Goal: Feedback & Contribution: Contribute content

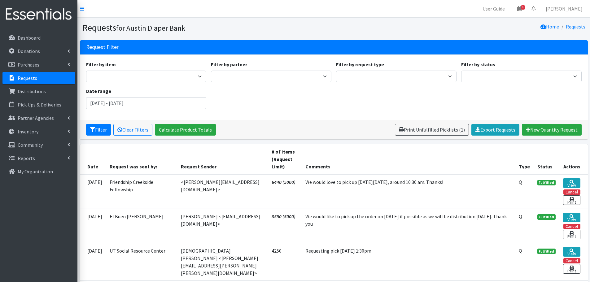
click at [432, 93] on div "Filter by item Adult Briefs (Large) Adult Briefs (Small/Medium) Adult Briefs (X…" at bounding box center [334, 87] width 500 height 53
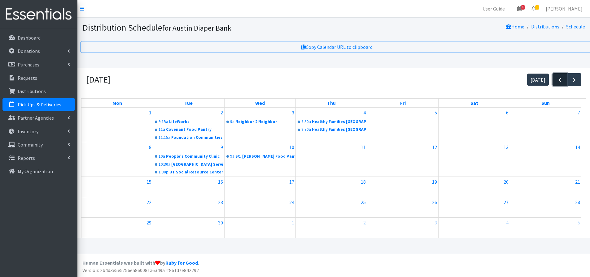
click at [558, 78] on span "button" at bounding box center [559, 79] width 7 height 7
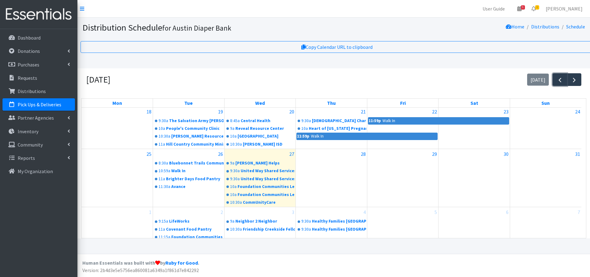
scroll to position [5, 0]
click at [175, 183] on link "11:30a Avance" at bounding box center [189, 186] width 70 height 7
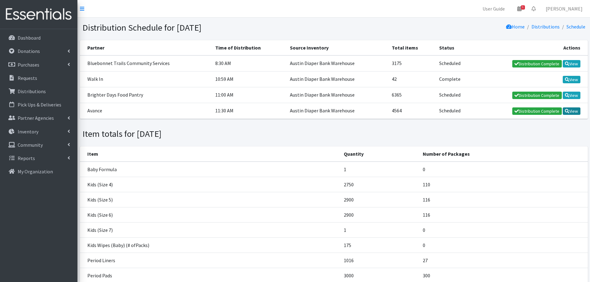
click at [574, 111] on link "View" at bounding box center [571, 110] width 18 height 7
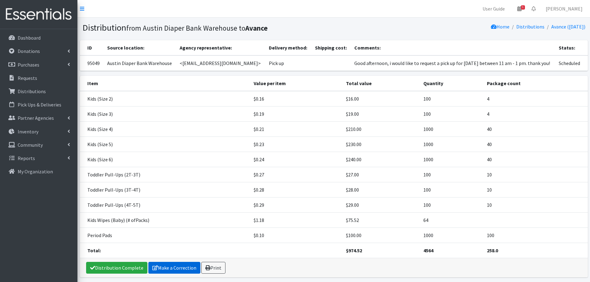
click at [172, 266] on link "Make a Correction" at bounding box center [174, 268] width 52 height 12
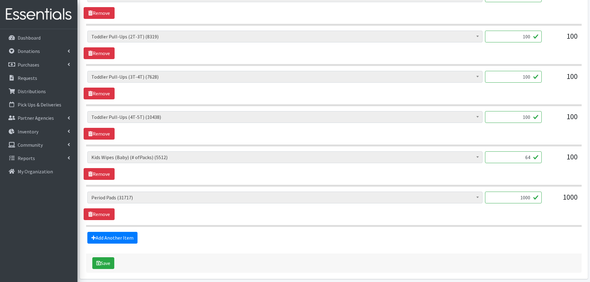
scroll to position [464, 0]
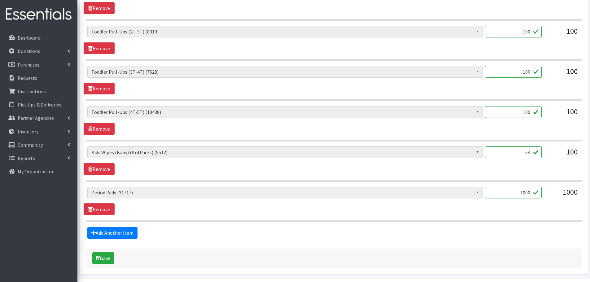
drag, startPoint x: 512, startPoint y: 192, endPoint x: 558, endPoint y: 196, distance: 46.4
click at [558, 196] on div "Baby Formula (542) Kids (Newborn) (14027) Kids ([MEDICAL_DATA]) (384) Kids (Siz…" at bounding box center [333, 195] width 493 height 17
type input "960"
click at [535, 208] on div "Baby Formula (542) Kids (Newborn) (14027) Kids ([MEDICAL_DATA]) (384) Kids (Siz…" at bounding box center [334, 201] width 500 height 28
click at [110, 228] on link "Add Another Item" at bounding box center [112, 233] width 50 height 12
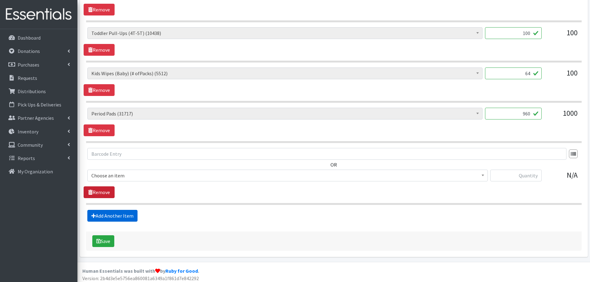
scroll to position [546, 0]
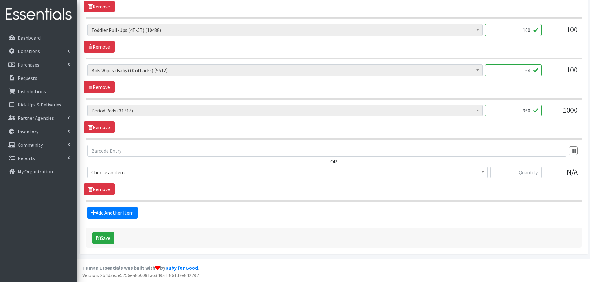
click at [114, 174] on span "Choose an item" at bounding box center [287, 172] width 392 height 9
click at [508, 173] on input "text" at bounding box center [515, 173] width 51 height 12
type input "20"
click at [109, 239] on button "Save" at bounding box center [103, 238] width 22 height 12
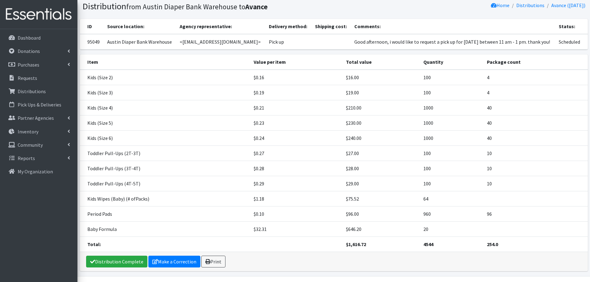
scroll to position [59, 0]
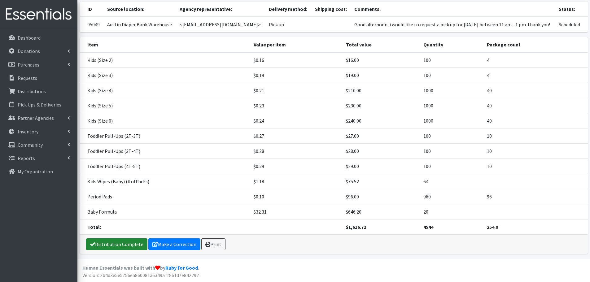
click at [121, 246] on link "Distribution Complete" at bounding box center [116, 244] width 61 height 12
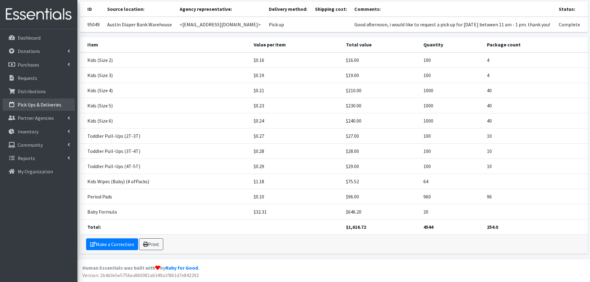
click at [33, 105] on p "Pick Ups & Deliveries" at bounding box center [40, 105] width 44 height 6
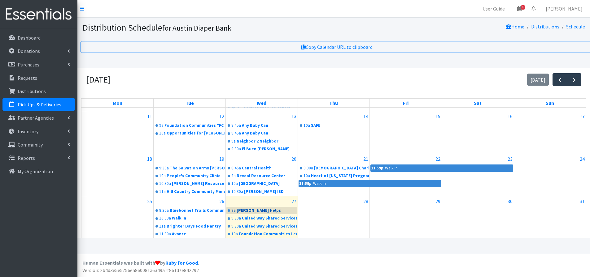
scroll to position [145, 0]
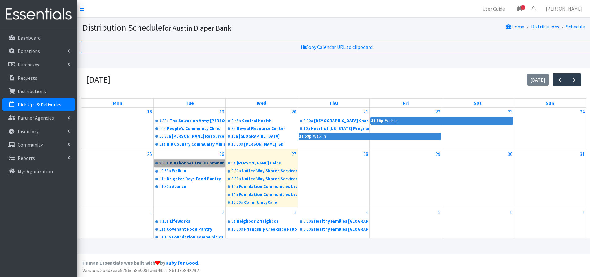
click at [196, 161] on link "8:30a Bluebonnet Trails Community Services" at bounding box center [189, 163] width 71 height 7
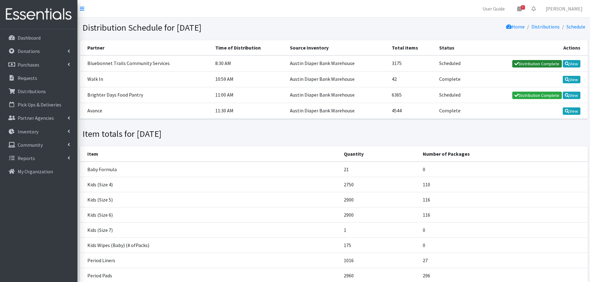
click at [547, 64] on link "Distribution Complete" at bounding box center [537, 63] width 50 height 7
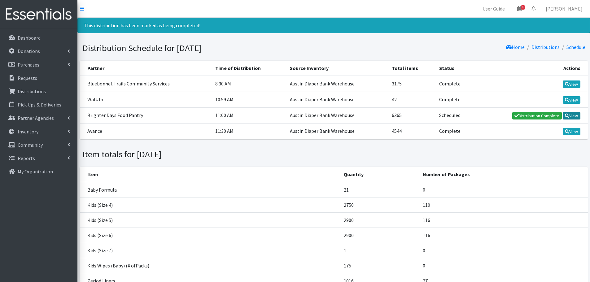
click at [572, 114] on link "View" at bounding box center [571, 115] width 18 height 7
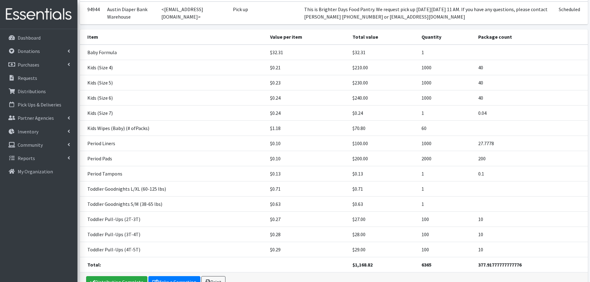
scroll to position [99, 0]
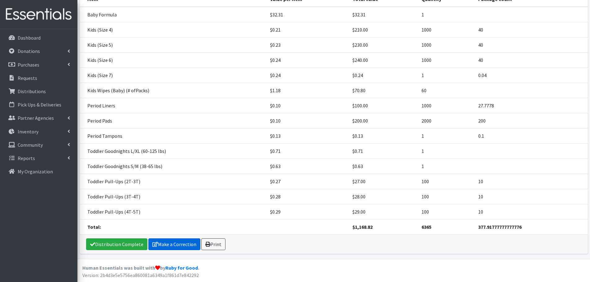
click at [168, 243] on link "Make a Correction" at bounding box center [174, 244] width 52 height 12
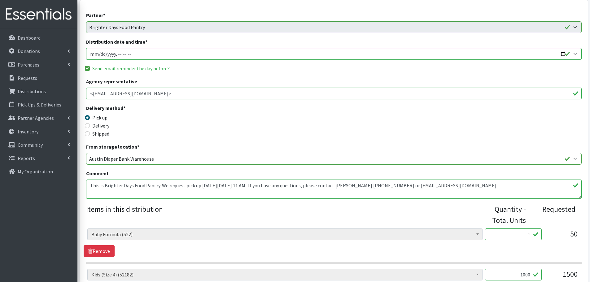
scroll to position [124, 0]
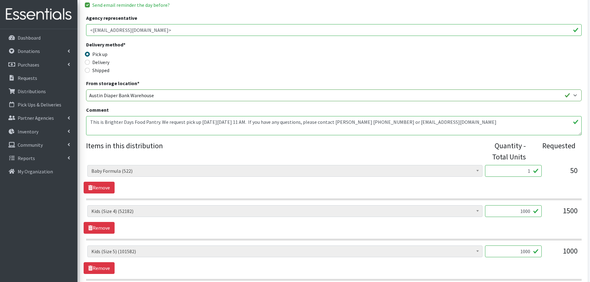
drag, startPoint x: 513, startPoint y: 170, endPoint x: 560, endPoint y: 170, distance: 46.7
click at [560, 170] on div "Baby Formula (522) Kids (Newborn) (14027) Kids (Preemie) (384) Kids (Size 1) (6…" at bounding box center [333, 173] width 493 height 17
type input "50"
click at [562, 176] on div "50" at bounding box center [561, 173] width 31 height 17
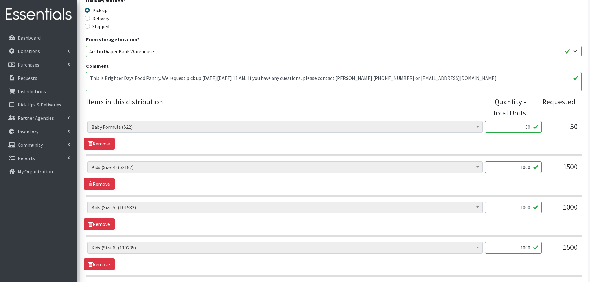
scroll to position [248, 0]
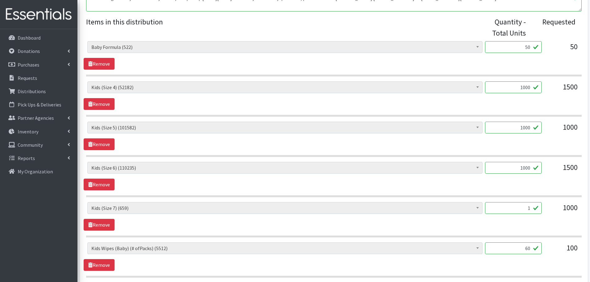
drag, startPoint x: 524, startPoint y: 211, endPoint x: 569, endPoint y: 216, distance: 44.6
click at [569, 216] on div "Baby Formula (522) Kids (Newborn) (14027) Kids (Preemie) (384) Kids (Size 1) (6…" at bounding box center [333, 210] width 493 height 17
type input "400"
click at [566, 215] on div "1000" at bounding box center [561, 210] width 31 height 17
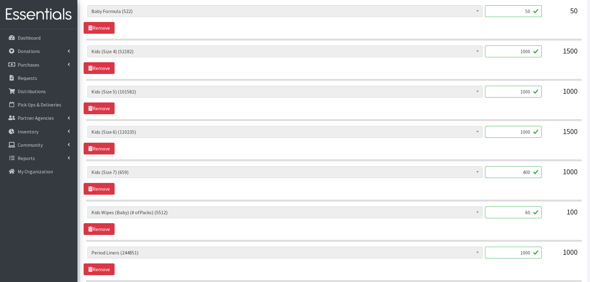
scroll to position [341, 0]
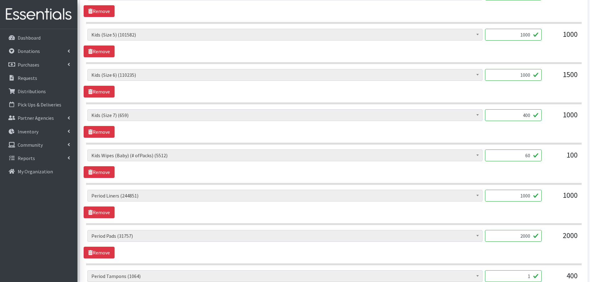
drag, startPoint x: 502, startPoint y: 236, endPoint x: 538, endPoint y: 234, distance: 35.7
click at [538, 234] on input "2000" at bounding box center [513, 236] width 57 height 12
type input "1920"
click at [532, 249] on div "Baby Formula (522) Kids (Newborn) (14027) Kids (Preemie) (384) Kids (Size 1) (6…" at bounding box center [334, 244] width 500 height 28
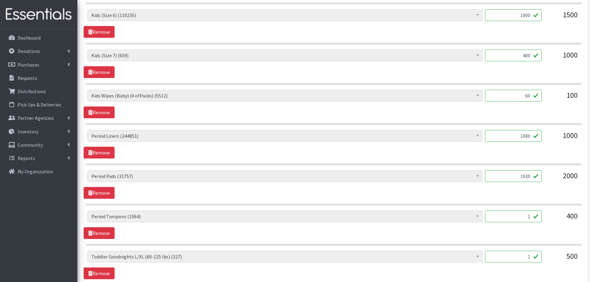
scroll to position [402, 0]
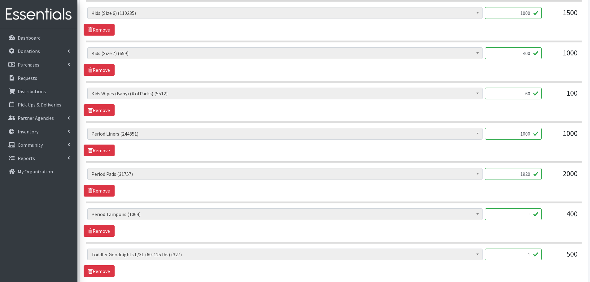
drag, startPoint x: 527, startPoint y: 217, endPoint x: 542, endPoint y: 215, distance: 15.6
click at [542, 215] on div "Baby Formula (522) Kids (Newborn) (14027) Kids (Preemie) (384) Kids (Size 1) (6…" at bounding box center [333, 216] width 493 height 17
type input "400"
click at [528, 224] on div "400" at bounding box center [513, 216] width 57 height 17
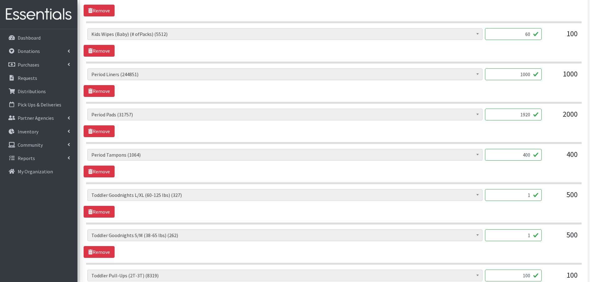
scroll to position [464, 0]
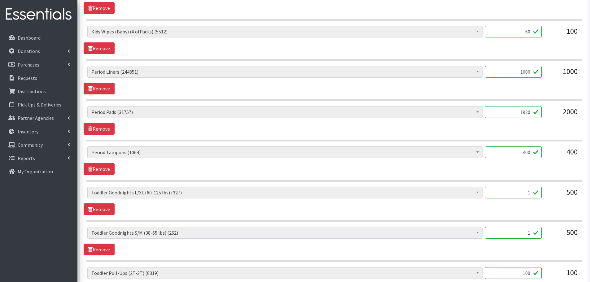
drag, startPoint x: 518, startPoint y: 189, endPoint x: 550, endPoint y: 196, distance: 33.0
click at [550, 196] on div "Baby Formula (522) Kids (Newborn) (14027) Kids (Preemie) (384) Kids (Size 1) (6…" at bounding box center [333, 195] width 493 height 17
type input "69"
click at [550, 196] on div "500" at bounding box center [561, 195] width 31 height 17
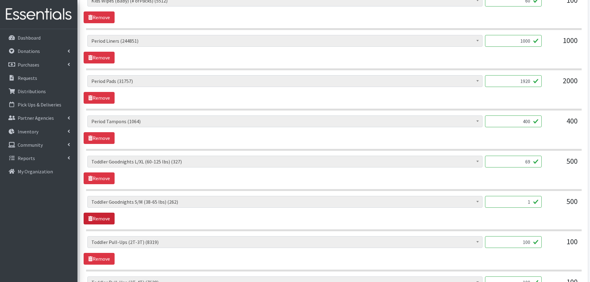
click at [106, 217] on link "Remove" at bounding box center [99, 219] width 31 height 12
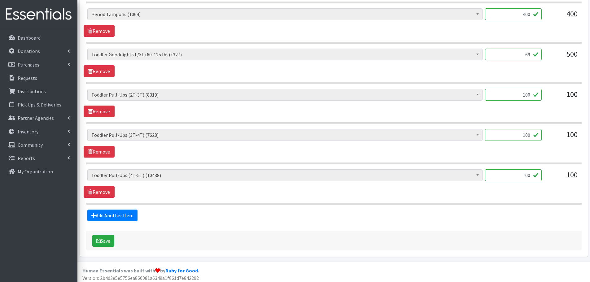
scroll to position [605, 0]
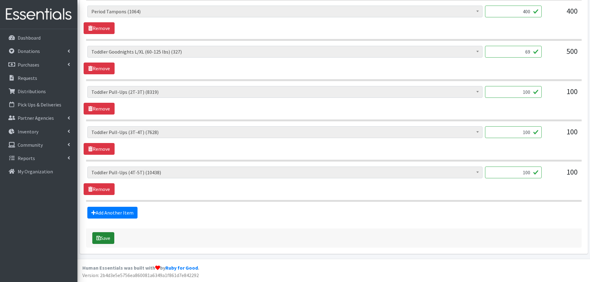
click at [98, 236] on icon "submit" at bounding box center [98, 238] width 4 height 5
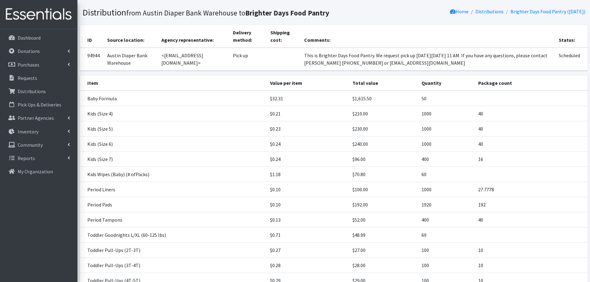
scroll to position [104, 0]
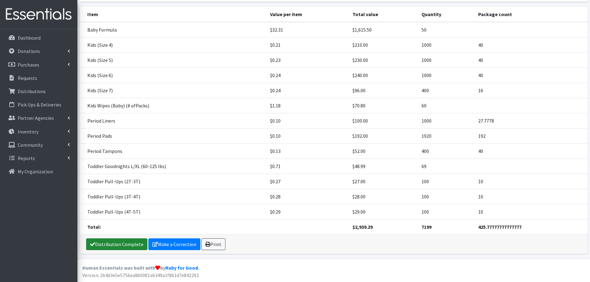
click at [123, 245] on link "Distribution Complete" at bounding box center [116, 244] width 61 height 12
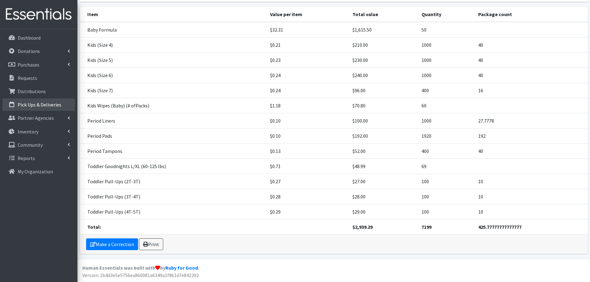
click at [42, 101] on link "Pick Ups & Deliveries" at bounding box center [38, 104] width 72 height 12
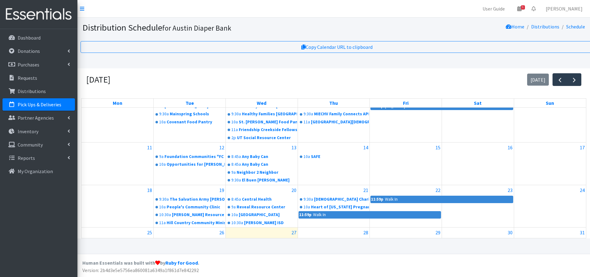
scroll to position [145, 0]
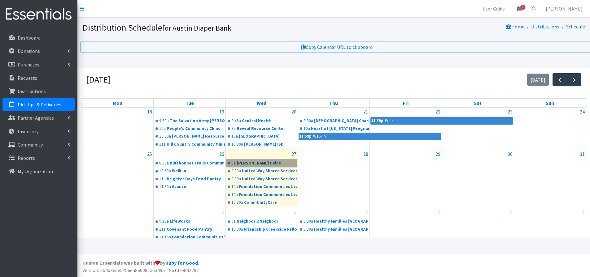
click at [241, 164] on link "9a Westover Helps" at bounding box center [261, 163] width 71 height 7
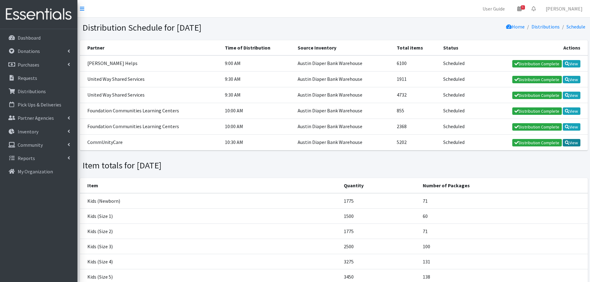
click at [579, 145] on link "View" at bounding box center [571, 142] width 18 height 7
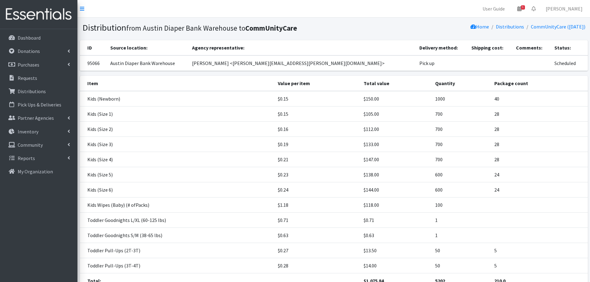
scroll to position [54, 0]
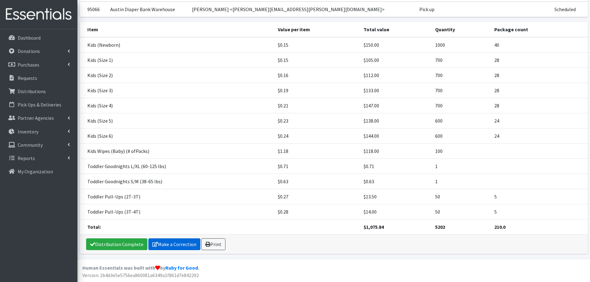
click at [165, 240] on link "Make a Correction" at bounding box center [174, 244] width 52 height 12
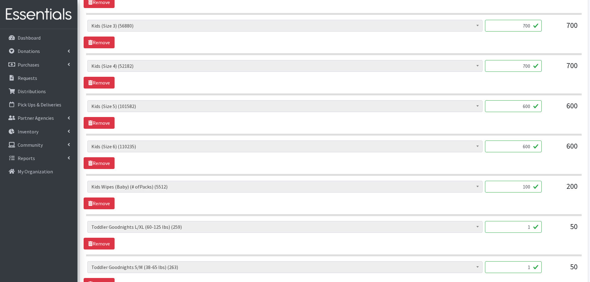
scroll to position [371, 0]
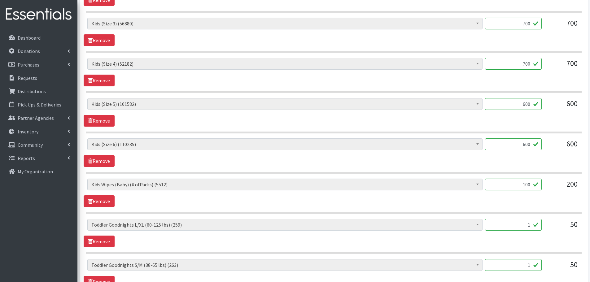
drag, startPoint x: 514, startPoint y: 224, endPoint x: 544, endPoint y: 228, distance: 29.6
click at [544, 228] on div "Baby Formula (473) Kids (Newborn) (14027) Kids (Preemie) (384) Kids (Size 1) (6…" at bounding box center [333, 227] width 493 height 17
type input "39"
click at [527, 240] on div "Baby Formula (473) Kids (Newborn) (14027) Kids (Preemie) (384) Kids (Size 1) (6…" at bounding box center [334, 233] width 500 height 28
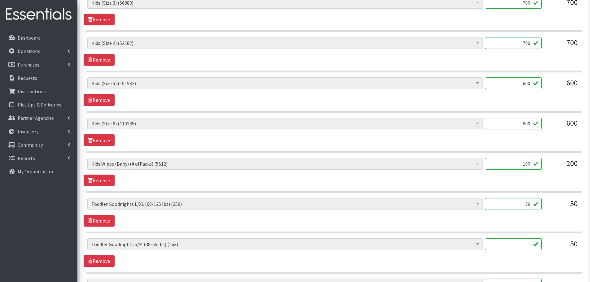
scroll to position [433, 0]
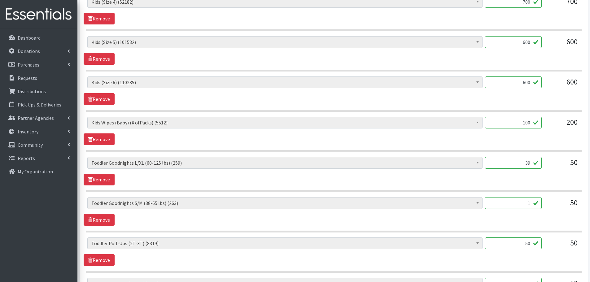
drag, startPoint x: 526, startPoint y: 205, endPoint x: 548, endPoint y: 203, distance: 21.7
click at [548, 203] on div "Baby Formula (473) Kids (Newborn) (14027) Kids (Preemie) (384) Kids (Size 1) (6…" at bounding box center [333, 205] width 493 height 17
type input "22"
click at [548, 203] on div "50" at bounding box center [561, 205] width 31 height 17
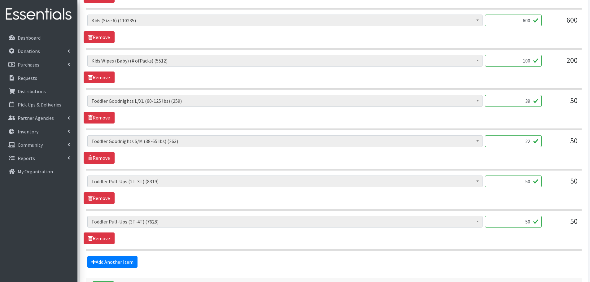
scroll to position [545, 0]
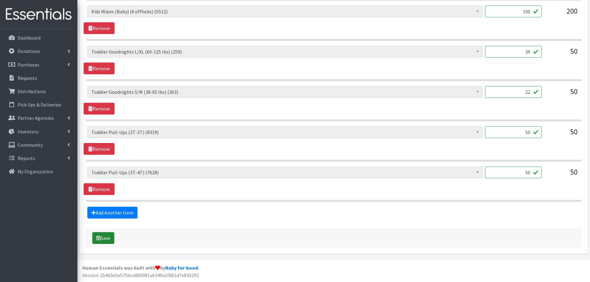
click at [102, 235] on button "Save" at bounding box center [103, 238] width 22 height 12
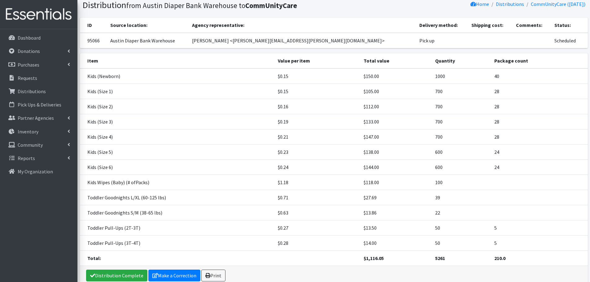
scroll to position [74, 0]
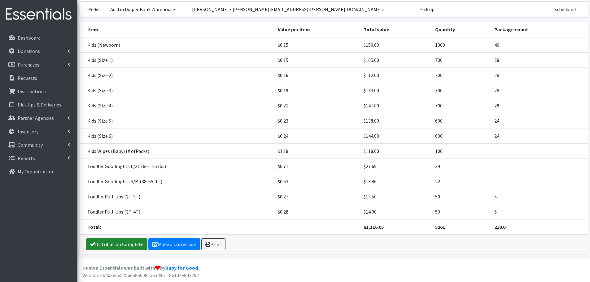
click at [121, 241] on link "Distribution Complete" at bounding box center [116, 244] width 61 height 12
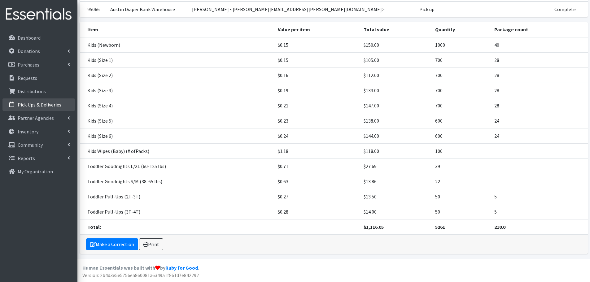
click at [39, 105] on p "Pick Ups & Deliveries" at bounding box center [40, 105] width 44 height 6
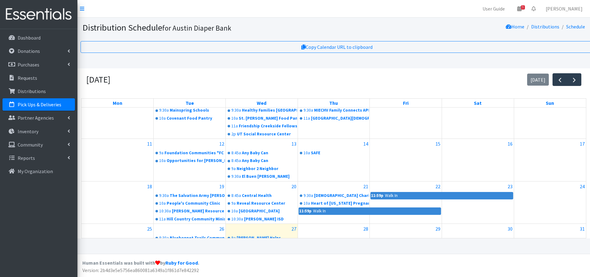
scroll to position [145, 0]
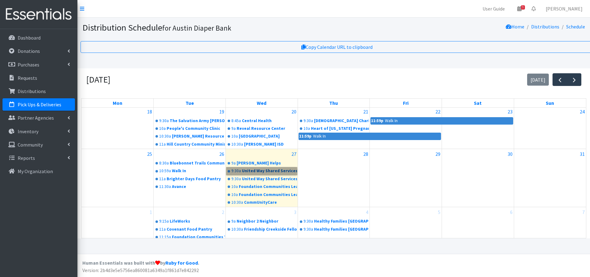
click at [254, 175] on link "9:30a United Way Shared Services" at bounding box center [261, 170] width 71 height 7
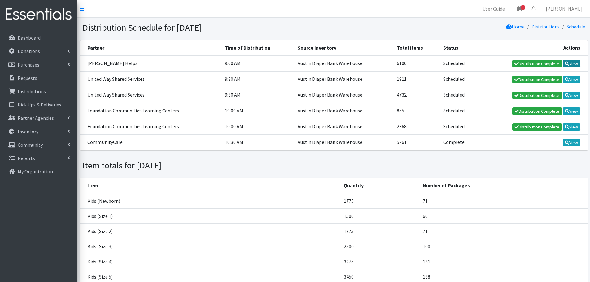
click at [573, 63] on link "View" at bounding box center [571, 63] width 18 height 7
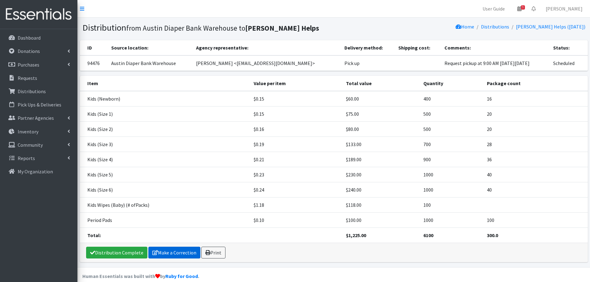
click at [180, 250] on link "Make a Correction" at bounding box center [174, 253] width 52 height 12
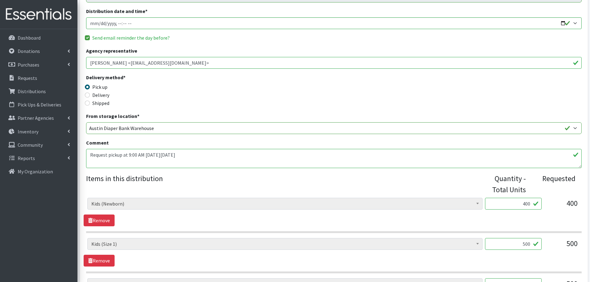
scroll to position [186, 0]
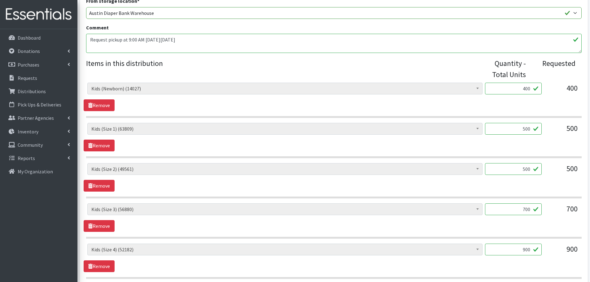
drag, startPoint x: 521, startPoint y: 91, endPoint x: 540, endPoint y: 90, distance: 18.9
click at [540, 90] on input "400" at bounding box center [513, 89] width 57 height 12
type input "500"
click at [541, 99] on div "500" at bounding box center [513, 91] width 57 height 17
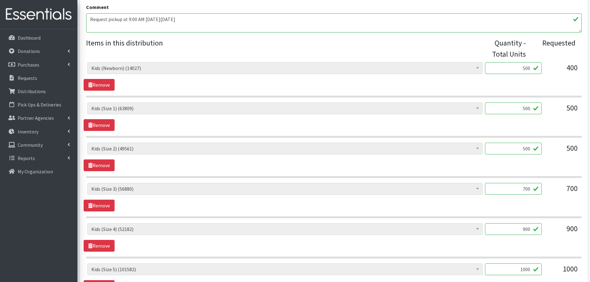
scroll to position [217, 0]
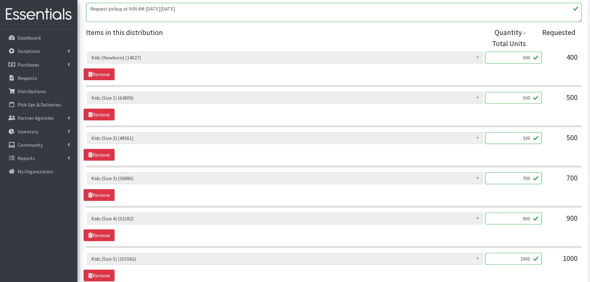
drag, startPoint x: 517, startPoint y: 176, endPoint x: 559, endPoint y: 181, distance: 42.8
click at [559, 181] on div "Baby Formula (473) Kids (Newborn) (14027) Kids (Preemie) (384) Kids (Size 1) (6…" at bounding box center [333, 180] width 493 height 17
type input "750"
click at [548, 199] on div "Baby Formula (473) Kids (Newborn) (14027) Kids (Preemie) (384) Kids (Size 1) (6…" at bounding box center [334, 186] width 500 height 28
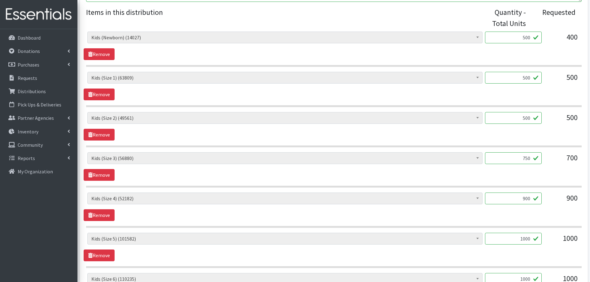
scroll to position [248, 0]
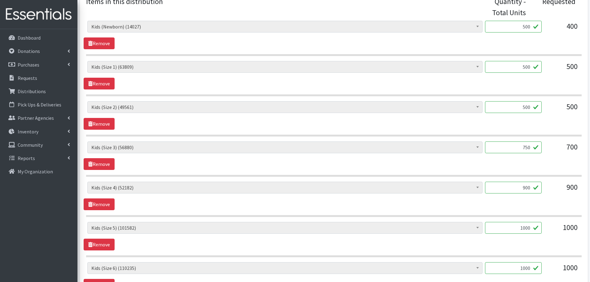
drag, startPoint x: 507, startPoint y: 189, endPoint x: 545, endPoint y: 191, distance: 37.5
click at [545, 191] on div "Baby Formula (473) Kids (Newborn) (14027) Kids (Preemie) (384) Kids (Size 1) (6…" at bounding box center [333, 190] width 493 height 17
type input "1000"
click at [545, 191] on div "Baby Formula (473) Kids (Newborn) (14027) Kids (Preemie) (384) Kids (Size 1) (6…" at bounding box center [333, 190] width 493 height 17
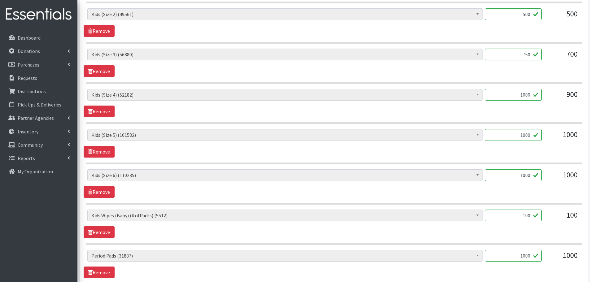
scroll to position [371, 0]
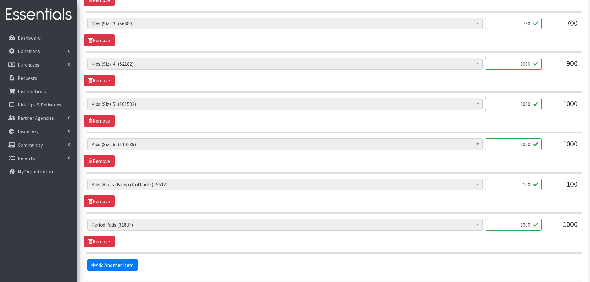
drag, startPoint x: 514, startPoint y: 186, endPoint x: 574, endPoint y: 189, distance: 59.8
click at [574, 189] on div "Baby Formula (473) Kids (Newborn) (14027) Kids (Preemie) (384) Kids (Size 1) (6…" at bounding box center [333, 187] width 493 height 17
type input "95"
click at [553, 201] on div "Baby Formula (473) Kids (Newborn) (14027) Kids (Preemie) (384) Kids (Size 1) (6…" at bounding box center [334, 193] width 500 height 28
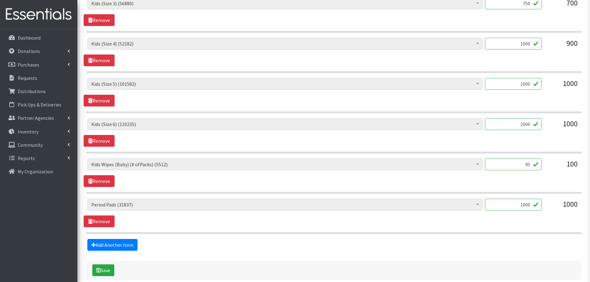
scroll to position [402, 0]
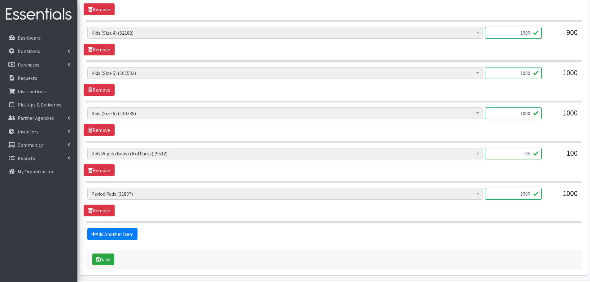
drag, startPoint x: 512, startPoint y: 194, endPoint x: 560, endPoint y: 194, distance: 47.7
click at [560, 194] on div "Baby Formula (473) Kids (Newborn) (14027) Kids (Preemie) (384) Kids (Size 1) (6…" at bounding box center [333, 196] width 493 height 17
type input "960"
click at [104, 258] on button "Save" at bounding box center [103, 260] width 22 height 12
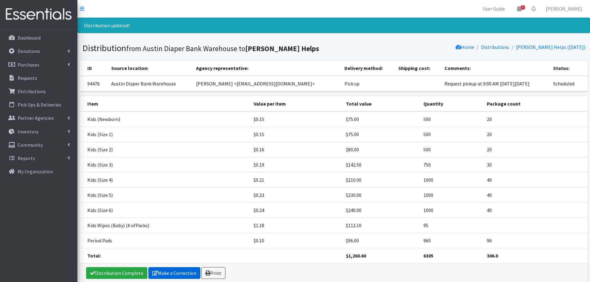
click at [175, 272] on link "Make a Correction" at bounding box center [174, 273] width 52 height 12
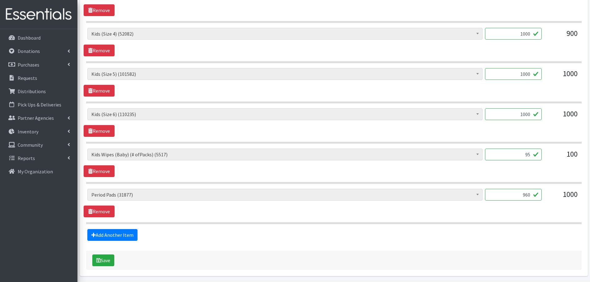
scroll to position [402, 0]
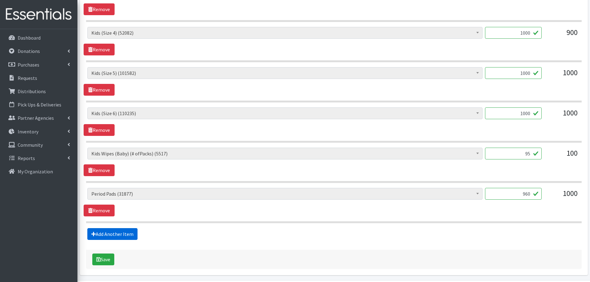
click at [112, 233] on link "Add Another Item" at bounding box center [112, 234] width 50 height 12
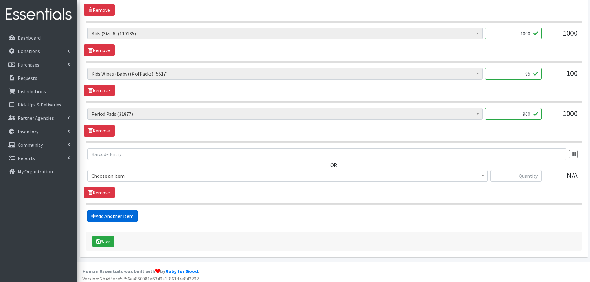
scroll to position [486, 0]
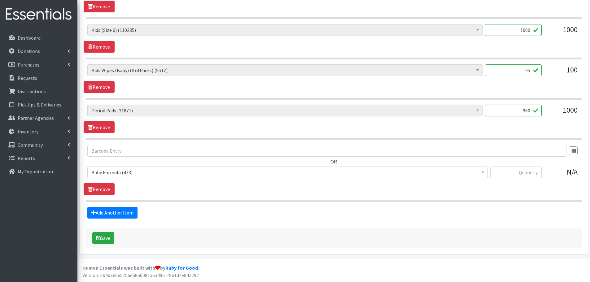
click at [118, 171] on span "Baby Formula (473)" at bounding box center [287, 172] width 392 height 9
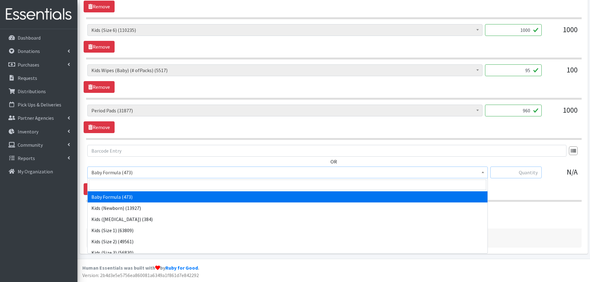
click at [515, 171] on input "text" at bounding box center [515, 173] width 51 height 12
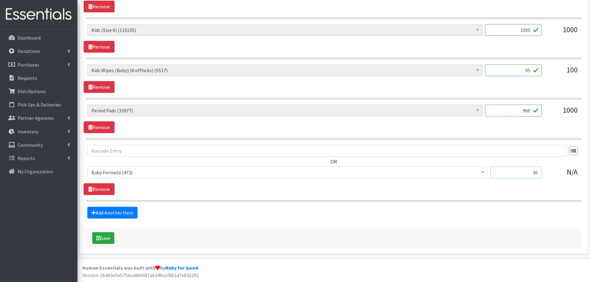
type input "30"
click at [496, 197] on section "OR Baby Formula (473) Kids (Newborn) (13927) Kids (Preemie) (384) Kids (Size 1)…" at bounding box center [333, 173] width 495 height 57
click at [113, 239] on button "Save" at bounding box center [103, 238] width 22 height 12
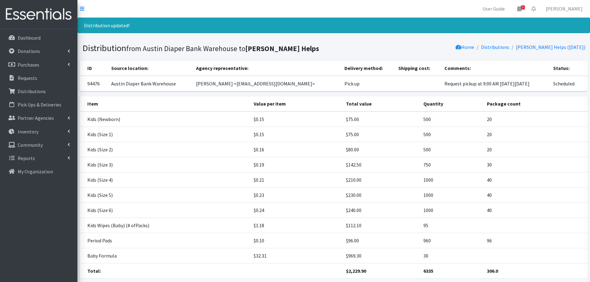
scroll to position [44, 0]
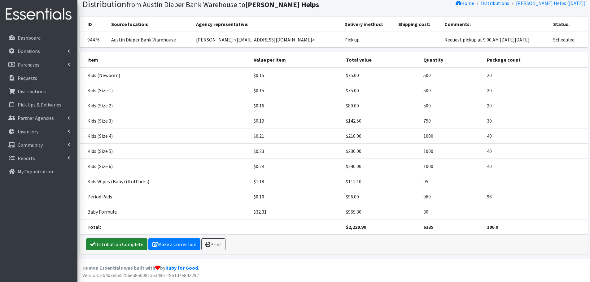
click at [119, 241] on link "Distribution Complete" at bounding box center [116, 244] width 61 height 12
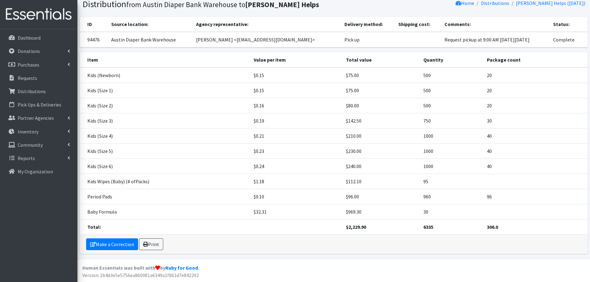
scroll to position [0, 0]
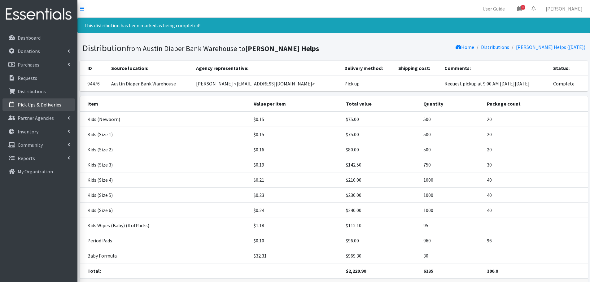
click at [23, 105] on p "Pick Ups & Deliveries" at bounding box center [40, 105] width 44 height 6
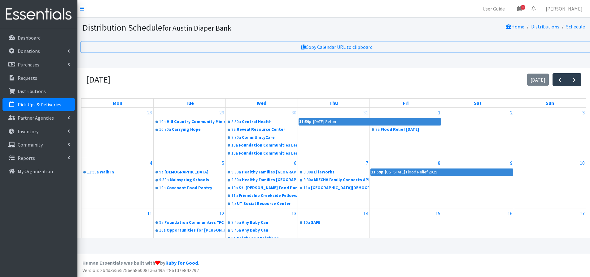
scroll to position [124, 0]
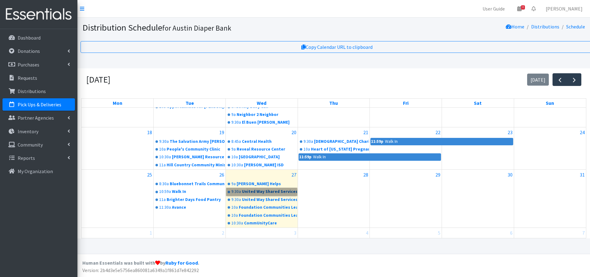
click at [257, 188] on link "9:30a United Way Shared Services" at bounding box center [261, 191] width 71 height 7
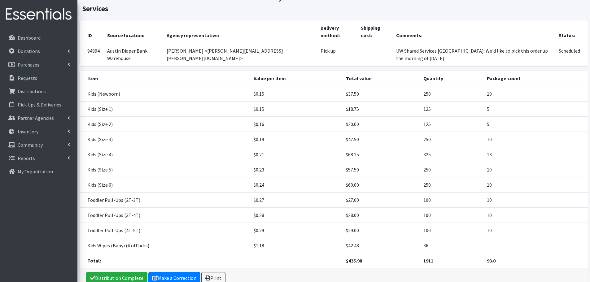
scroll to position [54, 0]
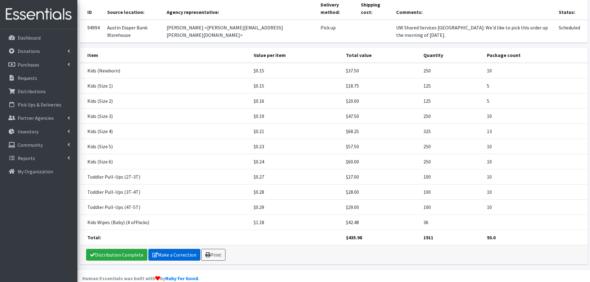
click at [170, 249] on link "Make a Correction" at bounding box center [174, 255] width 52 height 12
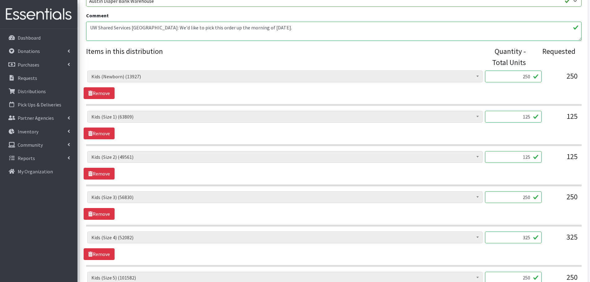
scroll to position [217, 0]
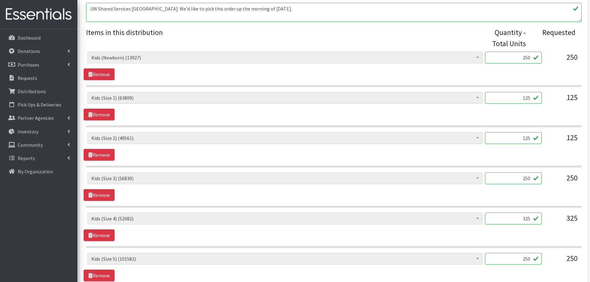
drag, startPoint x: 515, startPoint y: 179, endPoint x: 578, endPoint y: 181, distance: 63.2
click at [578, 181] on div "Baby Formula (443) Kids (Newborn) (13927) Kids (Preemie) (384) Kids (Size 1) (6…" at bounding box center [333, 180] width 493 height 17
click at [532, 195] on div "Baby Formula (443) Kids (Newborn) (13927) Kids (Preemie) (384) Kids (Size 1) (6…" at bounding box center [334, 186] width 500 height 28
drag, startPoint x: 515, startPoint y: 176, endPoint x: 548, endPoint y: 177, distance: 32.5
click at [548, 177] on div "Baby Formula (443) Kids (Newborn) (13927) Kids (Preemie) (384) Kids (Size 1) (6…" at bounding box center [333, 180] width 493 height 17
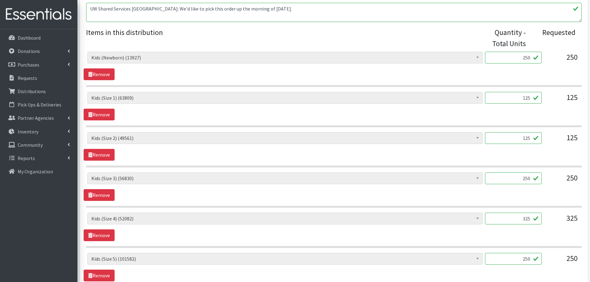
type input "250"
click at [544, 196] on div "Baby Formula (443) Kids (Newborn) (13927) Kids (Preemie) (384) Kids (Size 1) (6…" at bounding box center [334, 186] width 500 height 28
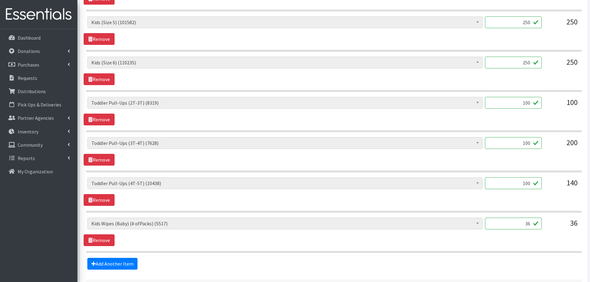
scroll to position [464, 0]
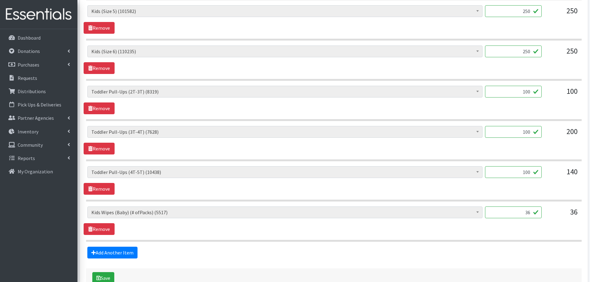
drag, startPoint x: 536, startPoint y: 216, endPoint x: 540, endPoint y: 216, distance: 4.7
click at [540, 216] on input "36" at bounding box center [513, 212] width 57 height 12
type input "32"
click at [543, 226] on div "Baby Formula (443) Kids (Newborn) (13927) Kids (Preemie) (384) Kids (Size 1) (6…" at bounding box center [334, 220] width 500 height 28
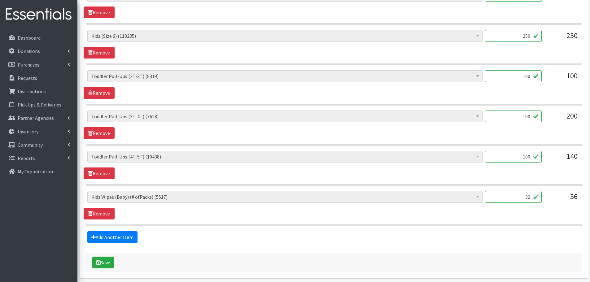
scroll to position [504, 0]
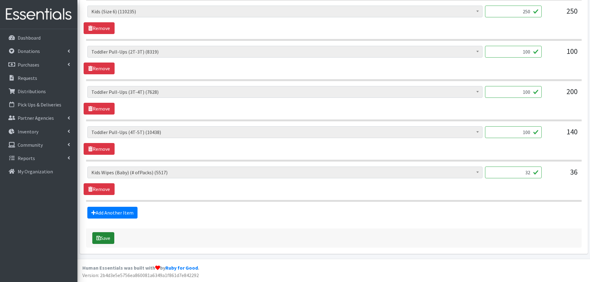
click at [100, 238] on icon "submit" at bounding box center [98, 238] width 4 height 5
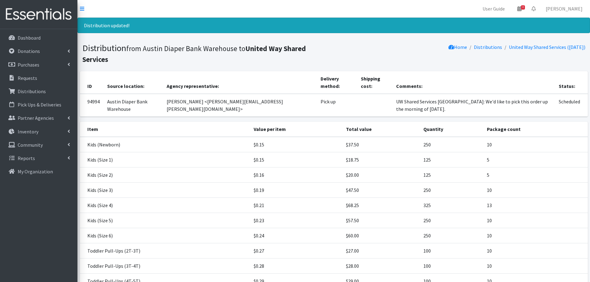
scroll to position [74, 0]
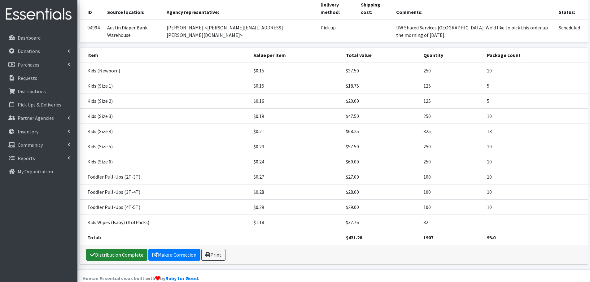
click at [122, 249] on link "Distribution Complete" at bounding box center [116, 255] width 61 height 12
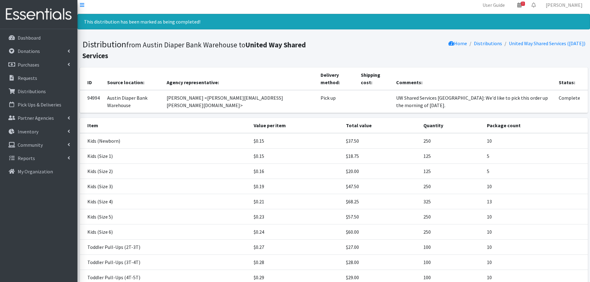
scroll to position [0, 0]
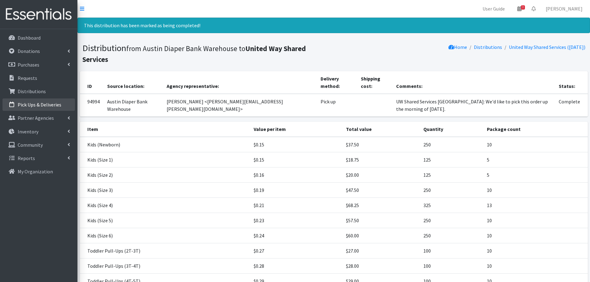
click at [34, 103] on p "Pick Ups & Deliveries" at bounding box center [40, 105] width 44 height 6
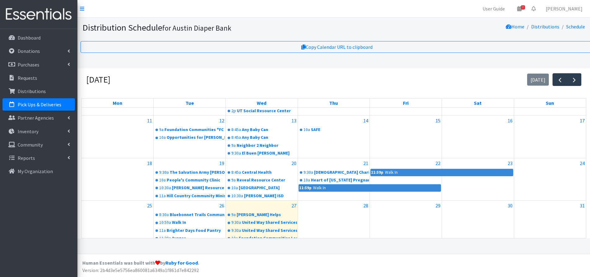
scroll to position [145, 0]
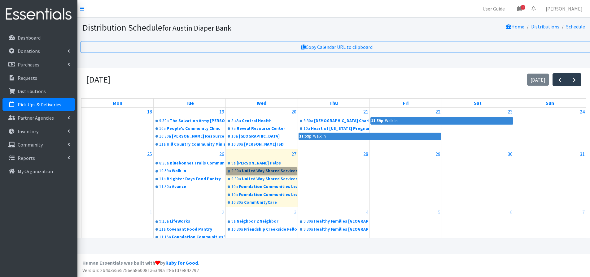
click at [256, 175] on link "9:30a United Way Shared Services" at bounding box center [261, 170] width 71 height 7
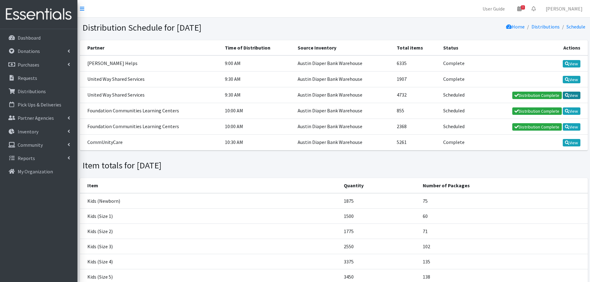
click at [572, 98] on link "View" at bounding box center [571, 95] width 18 height 7
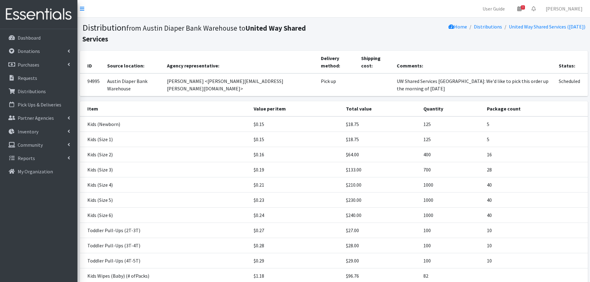
scroll to position [54, 0]
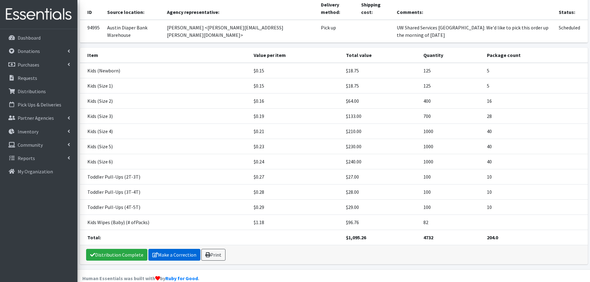
click at [176, 249] on link "Make a Correction" at bounding box center [174, 255] width 52 height 12
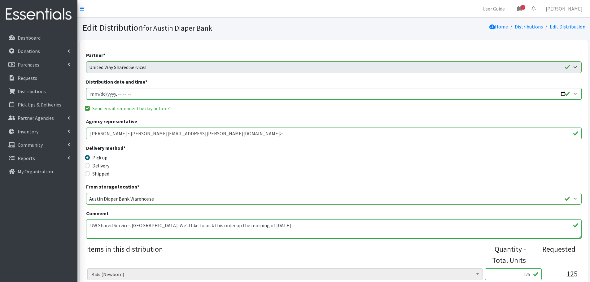
scroll to position [248, 0]
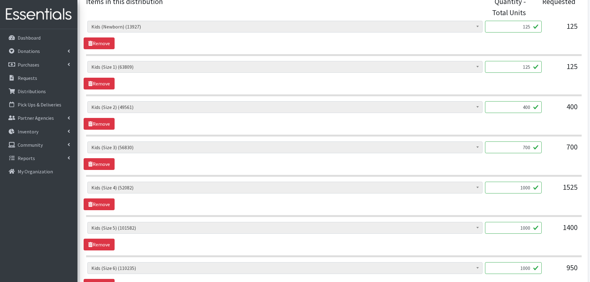
drag, startPoint x: 512, startPoint y: 146, endPoint x: 536, endPoint y: 150, distance: 23.8
click at [536, 150] on input "700" at bounding box center [513, 147] width 57 height 12
type input "800"
click at [536, 163] on div "Baby Formula (443) Kids (Newborn) (13927) Kids (Preemie) (384) Kids (Size 1) (6…" at bounding box center [334, 155] width 500 height 28
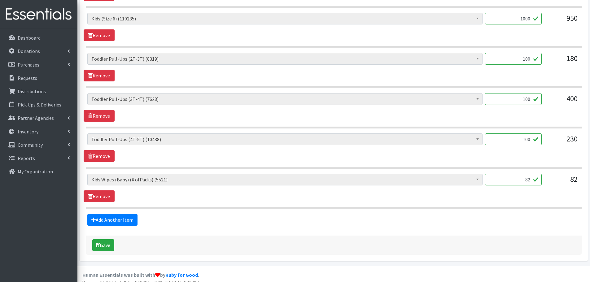
scroll to position [504, 0]
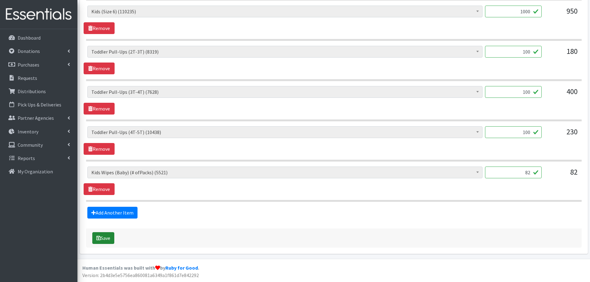
click at [104, 237] on button "Save" at bounding box center [103, 238] width 22 height 12
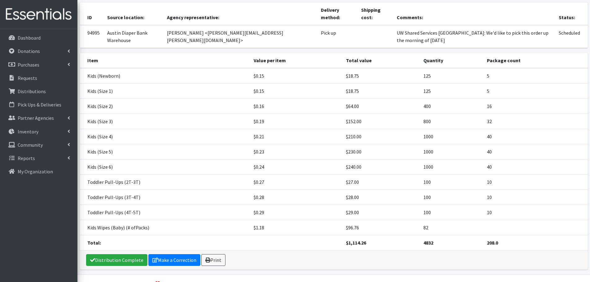
scroll to position [74, 0]
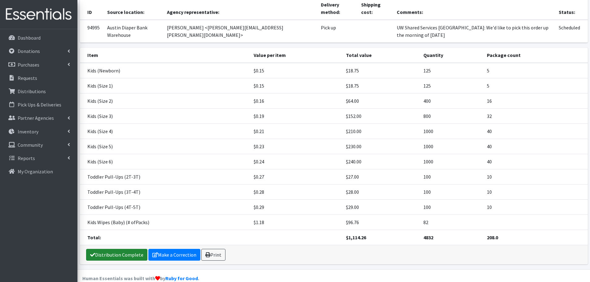
click at [130, 249] on link "Distribution Complete" at bounding box center [116, 255] width 61 height 12
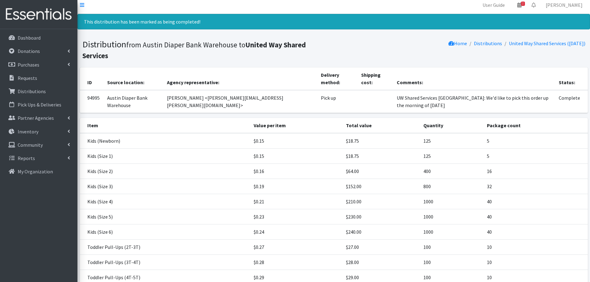
scroll to position [0, 0]
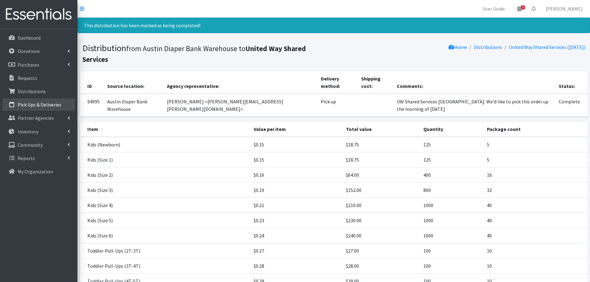
click at [34, 104] on p "Pick Ups & Deliveries" at bounding box center [40, 105] width 44 height 6
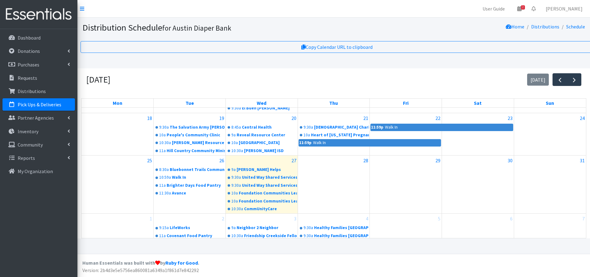
scroll to position [145, 0]
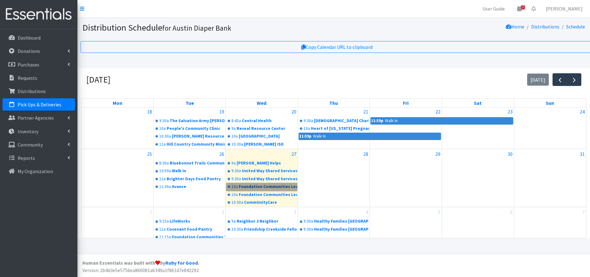
click at [269, 186] on link "10a Foundation Communities Learning Centers" at bounding box center [261, 186] width 71 height 7
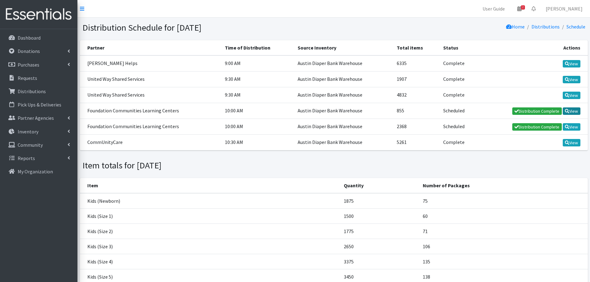
click at [571, 111] on link "View" at bounding box center [571, 110] width 18 height 7
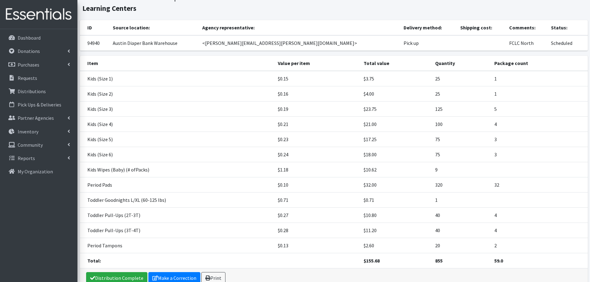
scroll to position [64, 0]
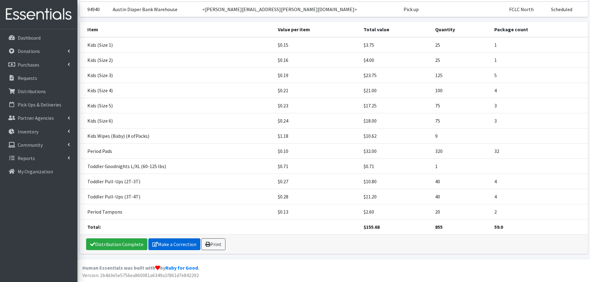
click at [180, 240] on link "Make a Correction" at bounding box center [174, 244] width 52 height 12
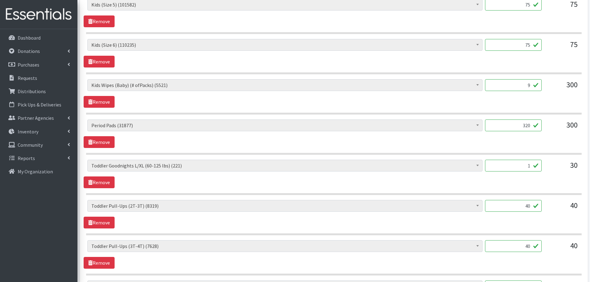
scroll to position [433, 0]
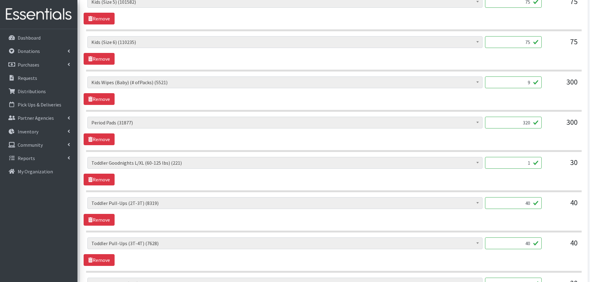
drag, startPoint x: 522, startPoint y: 162, endPoint x: 534, endPoint y: 164, distance: 12.0
click at [534, 164] on input "1" at bounding box center [513, 163] width 57 height 12
type input "37"
click at [504, 179] on div "Baby Formula (443) Kids (Newborn) (13927) Kids (Preemie) (384) Kids (Size 1) (6…" at bounding box center [334, 171] width 500 height 28
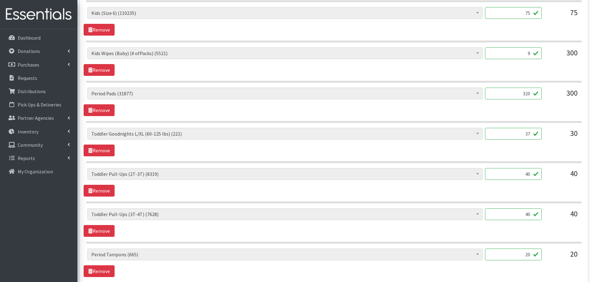
scroll to position [495, 0]
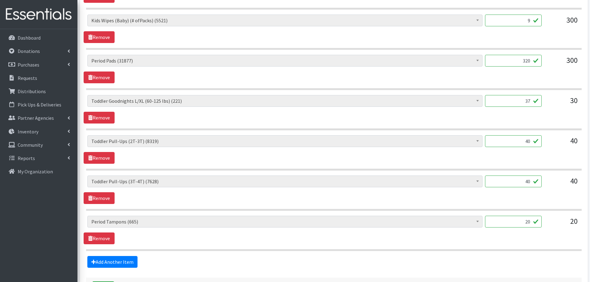
drag, startPoint x: 517, startPoint y: 222, endPoint x: 541, endPoint y: 223, distance: 24.2
click at [541, 223] on div "Baby Formula (443) Kids (Newborn) (13927) Kids (Preemie) (384) Kids (Size 1) (6…" at bounding box center [333, 224] width 493 height 17
type input "100"
click at [541, 228] on div "100" at bounding box center [513, 224] width 57 height 17
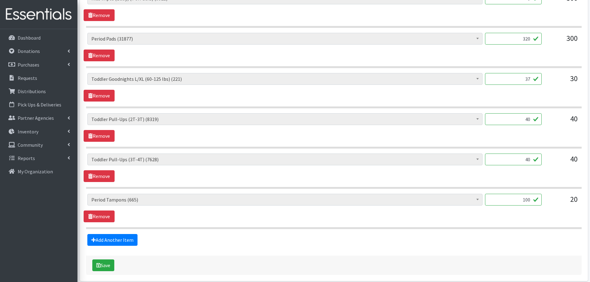
scroll to position [545, 0]
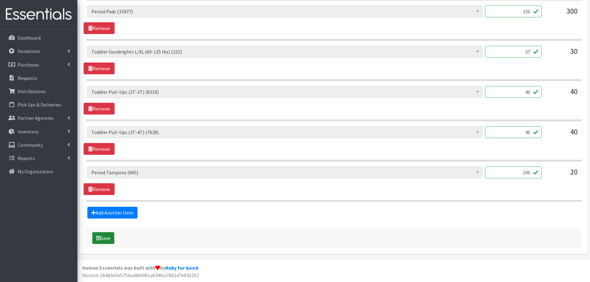
click at [105, 236] on button "Save" at bounding box center [103, 238] width 22 height 12
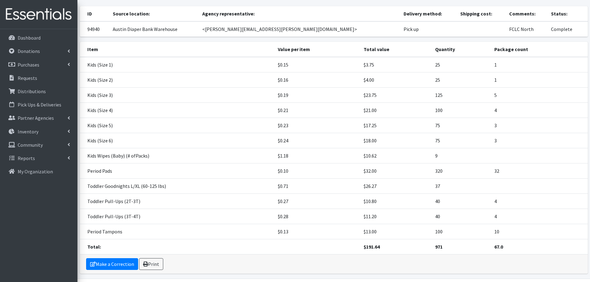
scroll to position [85, 0]
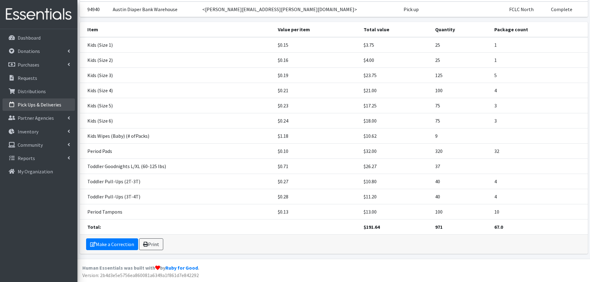
click at [49, 103] on p "Pick Ups & Deliveries" at bounding box center [40, 105] width 44 height 6
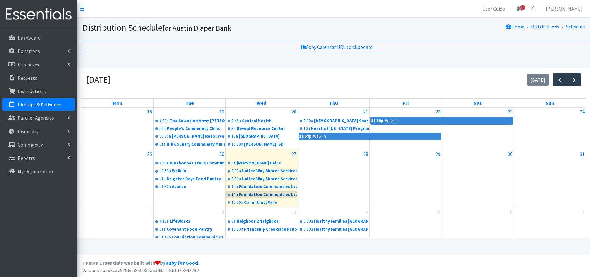
scroll to position [5, 0]
click at [270, 194] on link "10a Foundation Communities Learning Centers" at bounding box center [261, 194] width 71 height 7
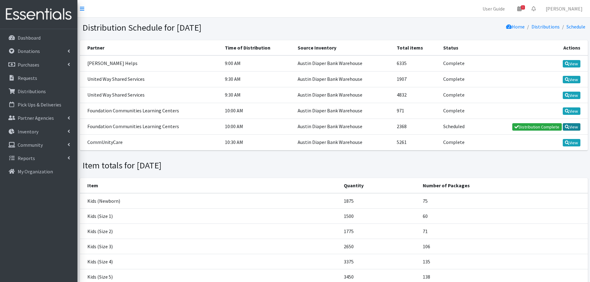
click at [574, 126] on link "View" at bounding box center [571, 126] width 18 height 7
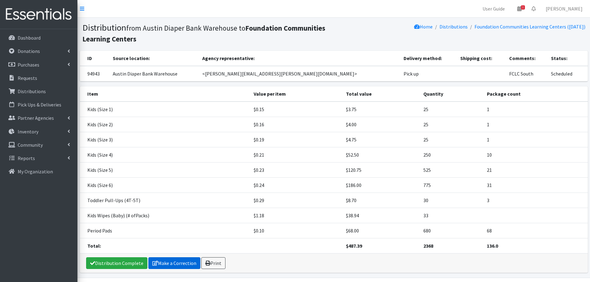
click at [176, 263] on link "Make a Correction" at bounding box center [174, 263] width 52 height 12
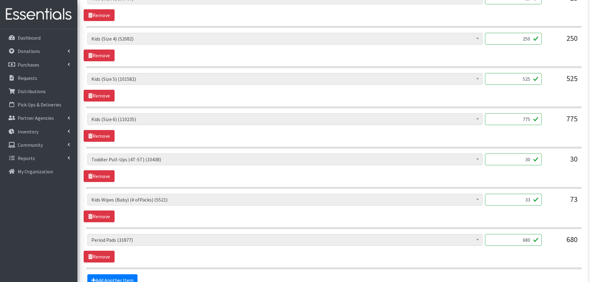
scroll to position [371, 0]
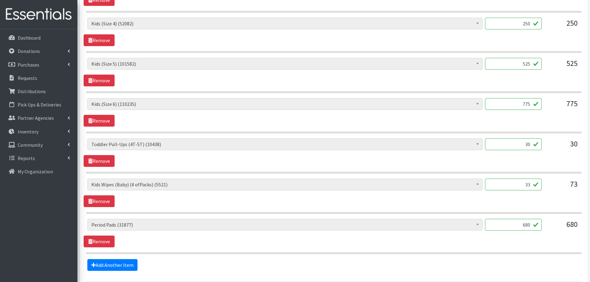
drag, startPoint x: 517, startPoint y: 226, endPoint x: 556, endPoint y: 224, distance: 39.0
click at [556, 224] on div "Baby Formula (443) Kids (Newborn) (13927) Kids (Preemie) (384) Kids (Size 1) (6…" at bounding box center [333, 227] width 493 height 17
type input "640"
click at [527, 243] on div "Baby Formula (443) Kids (Newborn) (13927) Kids (Preemie) (384) Kids (Size 1) (6…" at bounding box center [334, 233] width 500 height 28
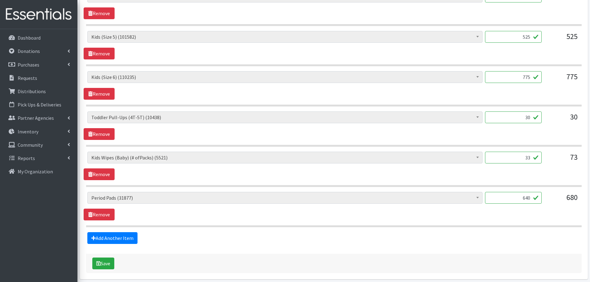
scroll to position [424, 0]
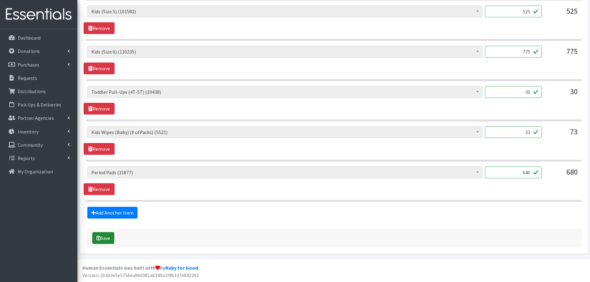
click at [110, 237] on button "Save" at bounding box center [103, 238] width 22 height 12
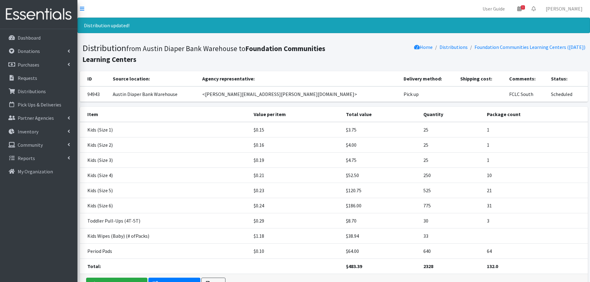
scroll to position [39, 0]
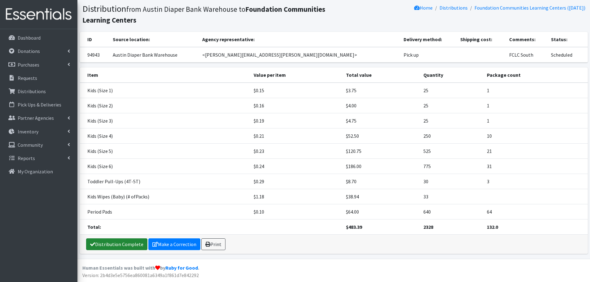
click at [113, 242] on link "Distribution Complete" at bounding box center [116, 244] width 61 height 12
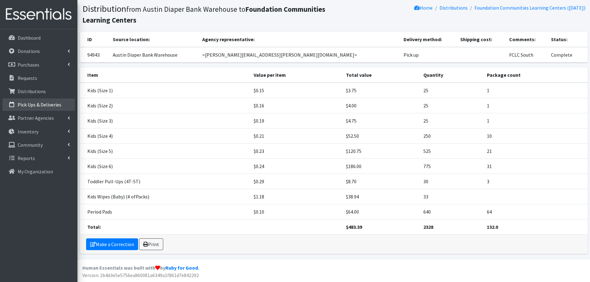
click at [27, 106] on p "Pick Ups & Deliveries" at bounding box center [40, 105] width 44 height 6
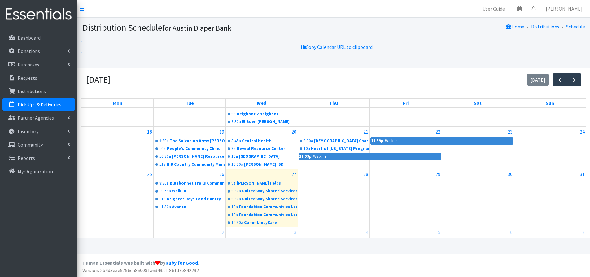
scroll to position [114, 0]
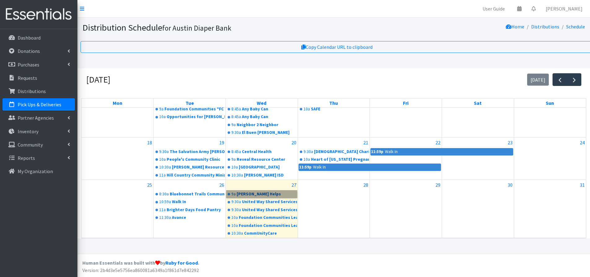
click at [247, 192] on link "9a Westover Helps" at bounding box center [261, 194] width 71 height 7
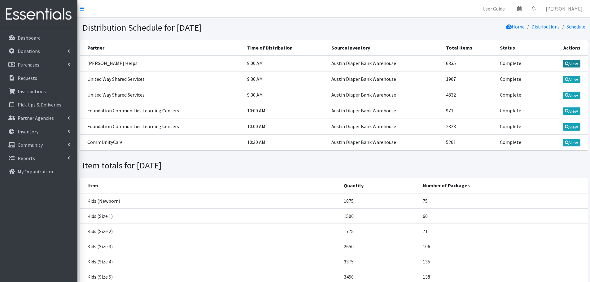
click at [574, 63] on link "View" at bounding box center [571, 63] width 18 height 7
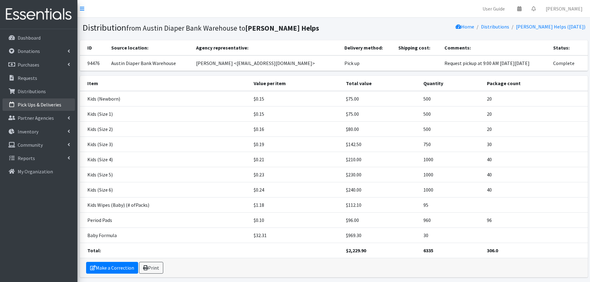
click at [37, 102] on p "Pick Ups & Deliveries" at bounding box center [40, 105] width 44 height 6
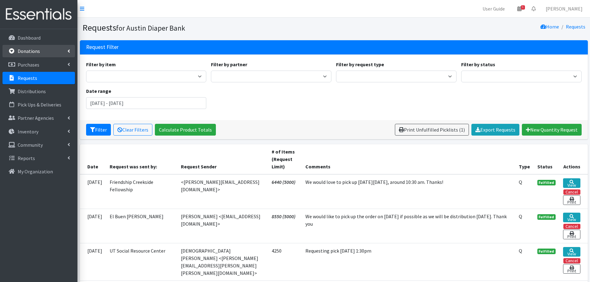
click at [26, 50] on p "Donations" at bounding box center [29, 51] width 22 height 6
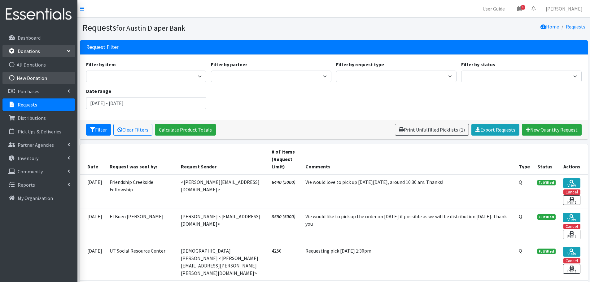
click at [35, 78] on link "New Donation" at bounding box center [38, 78] width 72 height 12
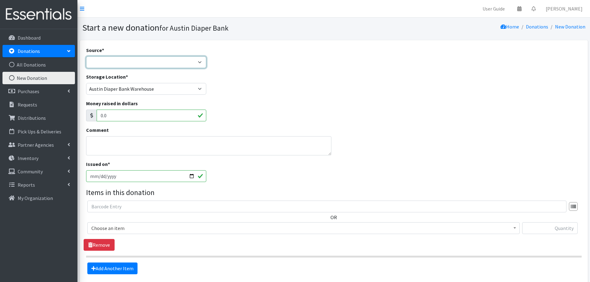
click at [135, 65] on select "Product Drive Manufacturer Donation Site Misc. Donation" at bounding box center [146, 62] width 120 height 12
select select "Donation Site"
click at [86, 56] on select "Product Drive Manufacturer Donation Site Misc. Donation" at bounding box center [146, 62] width 120 height 12
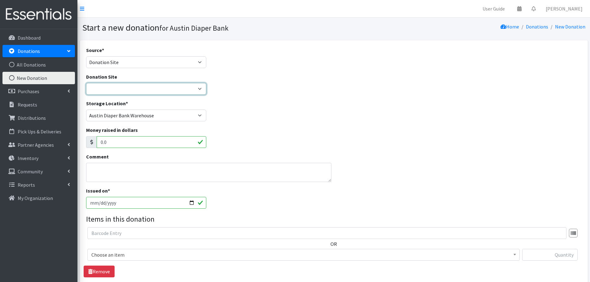
click at [117, 86] on select "ADB Outdoor Bin Amazon Wish List Assistance League [GEOGRAPHIC_DATA] Born Big S…" at bounding box center [146, 89] width 120 height 12
select select "97"
click at [86, 83] on select "ADB Outdoor Bin Amazon Wish List Assistance League [GEOGRAPHIC_DATA] Born Big S…" at bounding box center [146, 89] width 120 height 12
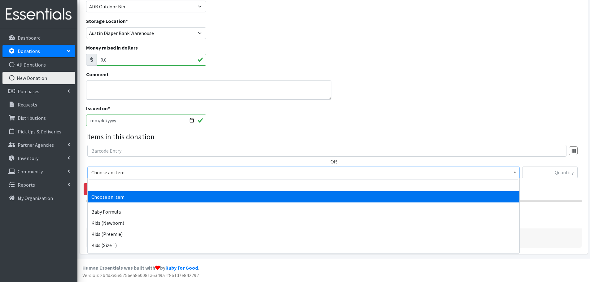
click at [111, 173] on span "Choose an item" at bounding box center [303, 172] width 424 height 9
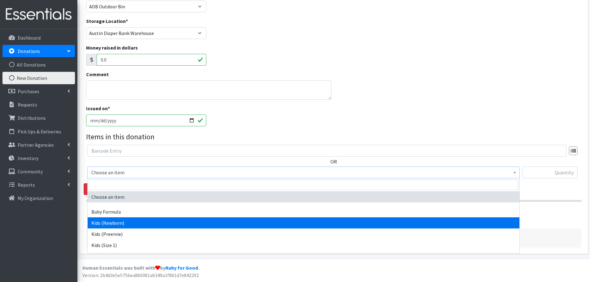
select select "451"
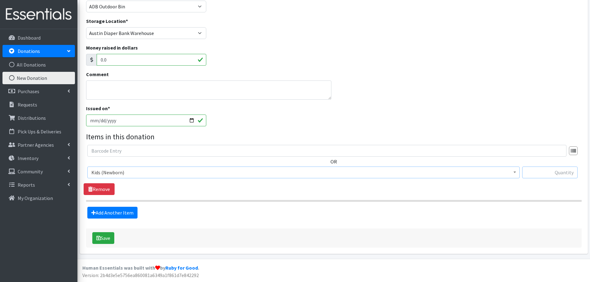
click at [535, 175] on input "text" at bounding box center [549, 173] width 55 height 12
type input "80"
click at [96, 212] on link "Add Another Item" at bounding box center [112, 213] width 50 height 12
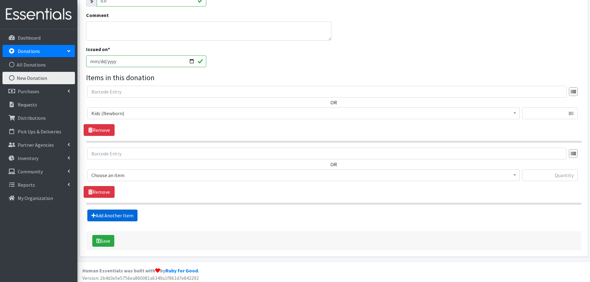
scroll to position [144, 0]
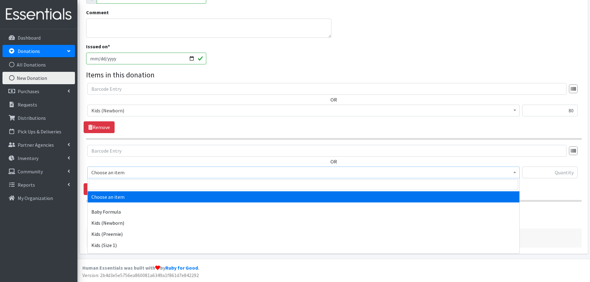
click at [101, 172] on span "Choose an item" at bounding box center [303, 172] width 424 height 9
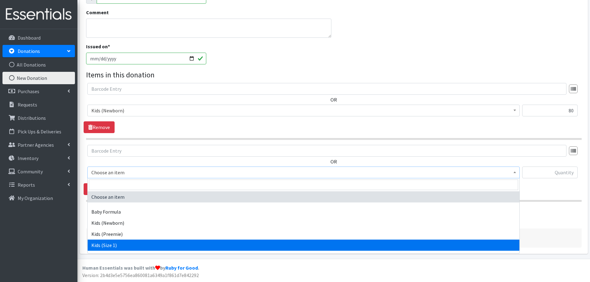
select select "453"
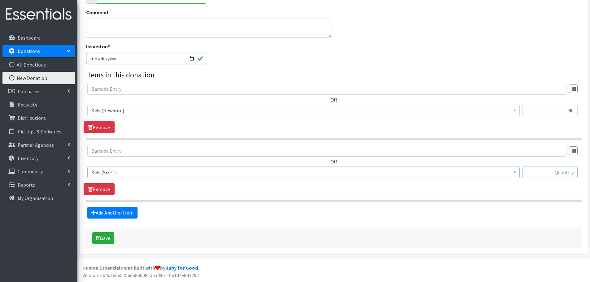
click at [548, 171] on input "text" at bounding box center [549, 173] width 55 height 12
type input "215"
click at [102, 213] on link "Add Another Item" at bounding box center [112, 213] width 50 height 12
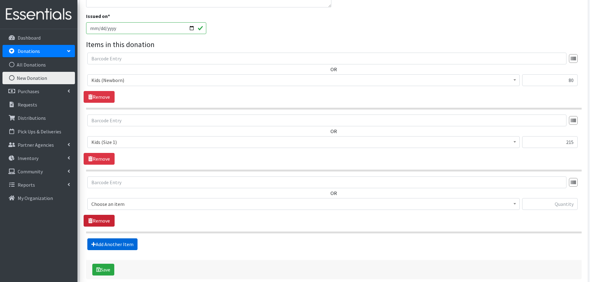
scroll to position [206, 0]
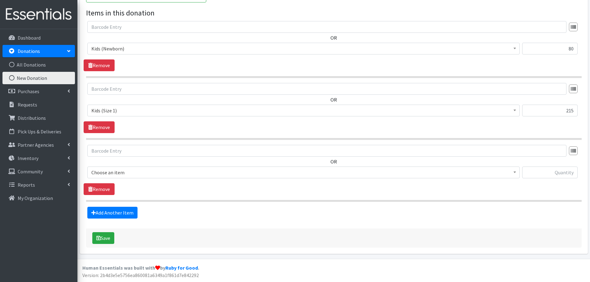
click at [101, 175] on span "Choose an item" at bounding box center [303, 172] width 424 height 9
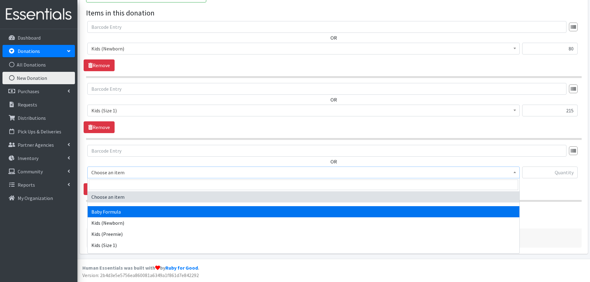
scroll to position [62, 0]
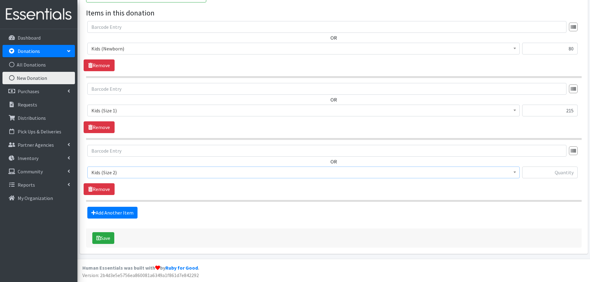
select select "440"
click at [566, 171] on input "text" at bounding box center [549, 173] width 55 height 12
type input "192"
click at [124, 212] on link "Add Another Item" at bounding box center [112, 213] width 50 height 12
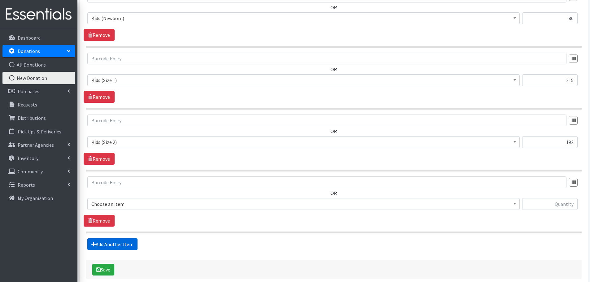
scroll to position [268, 0]
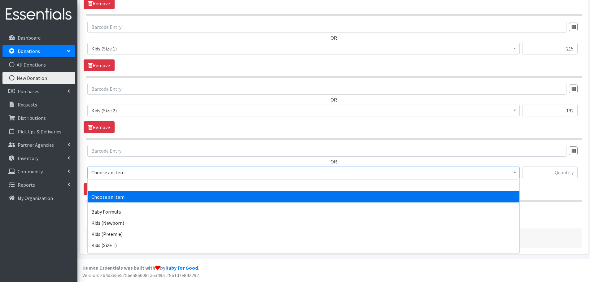
click at [105, 169] on span "Choose an item" at bounding box center [303, 172] width 424 height 9
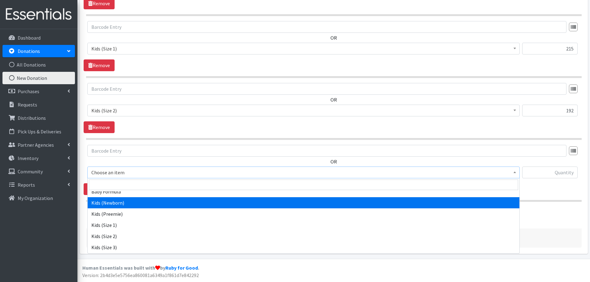
scroll to position [31, 0]
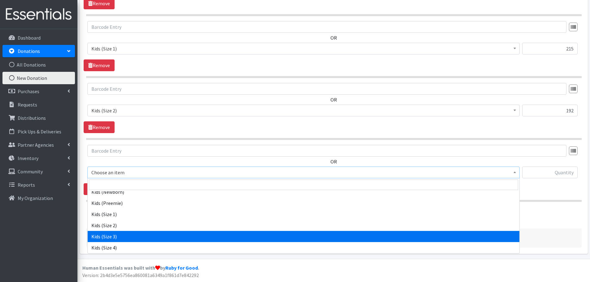
select select "442"
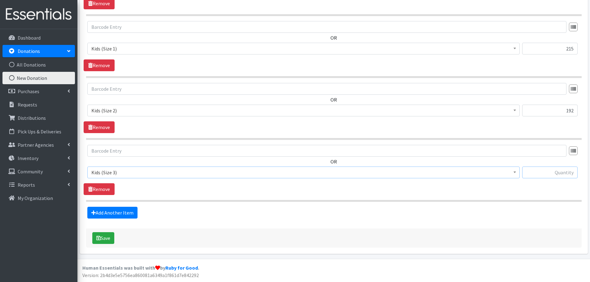
click at [558, 177] on input "text" at bounding box center [549, 173] width 55 height 12
type input "208"
click at [120, 214] on link "Add Another Item" at bounding box center [112, 213] width 50 height 12
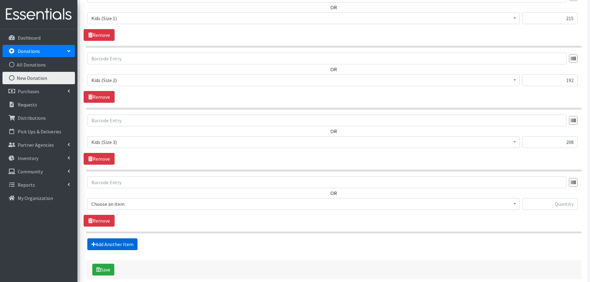
scroll to position [330, 0]
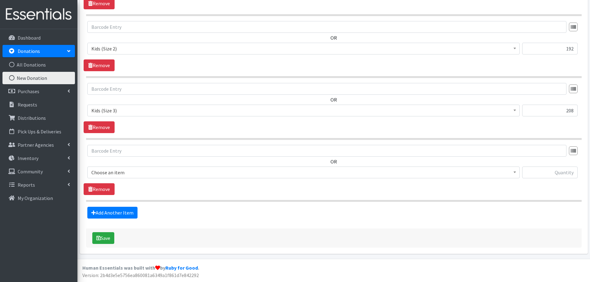
click at [101, 172] on span "Choose an item" at bounding box center [303, 172] width 424 height 9
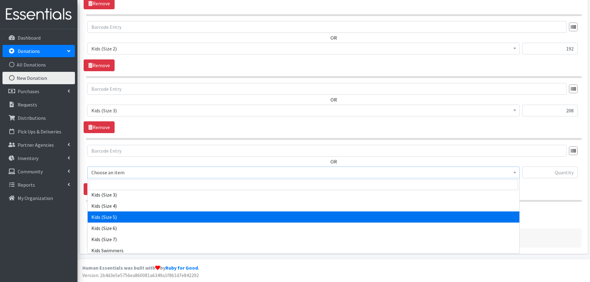
scroll to position [62, 0]
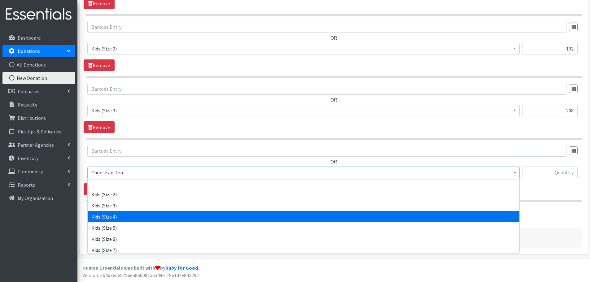
select select "459"
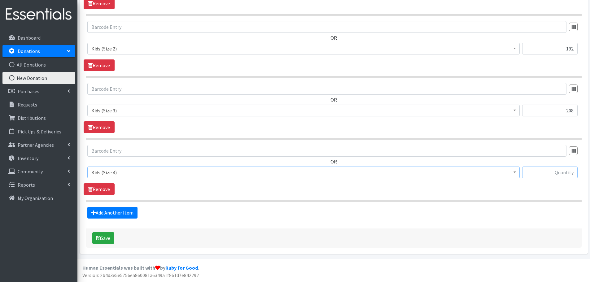
click at [562, 169] on input "text" at bounding box center [549, 173] width 55 height 12
type input "60"
click at [114, 215] on link "Add Another Item" at bounding box center [112, 213] width 50 height 12
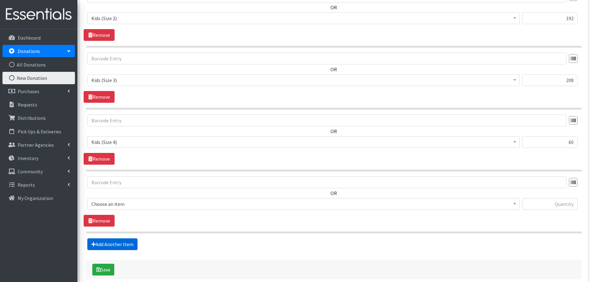
scroll to position [392, 0]
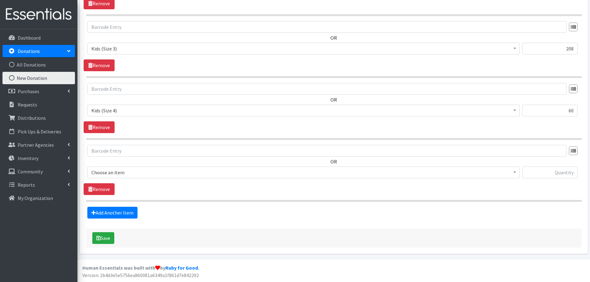
click at [106, 169] on span "Choose an item" at bounding box center [303, 172] width 424 height 9
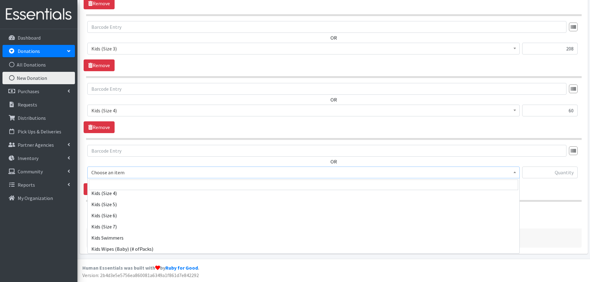
scroll to position [93, 0]
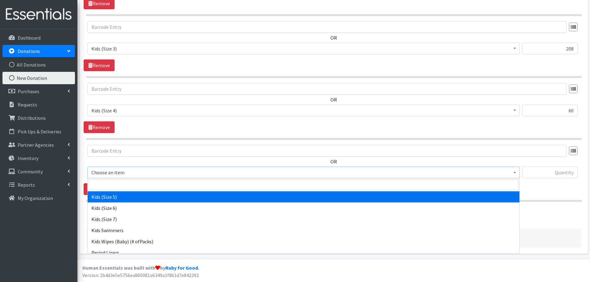
select select "460"
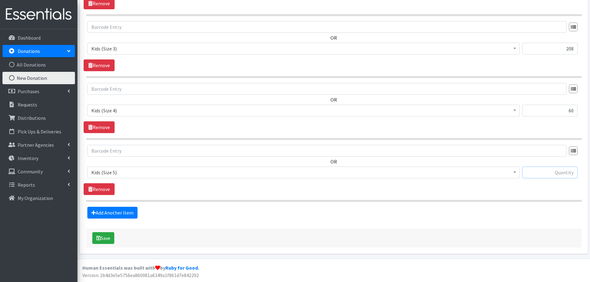
click at [555, 174] on input "text" at bounding box center [549, 173] width 55 height 12
type input "300"
click at [132, 214] on link "Add Another Item" at bounding box center [112, 213] width 50 height 12
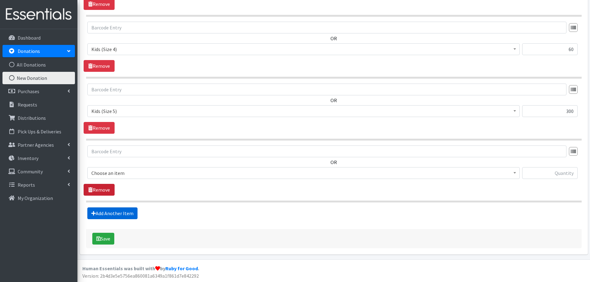
scroll to position [454, 0]
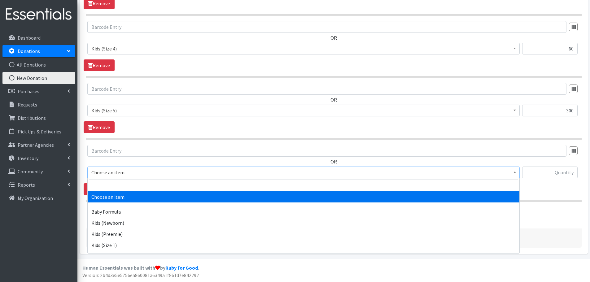
drag, startPoint x: 109, startPoint y: 174, endPoint x: 111, endPoint y: 185, distance: 10.6
click at [109, 174] on span "Choose an item" at bounding box center [303, 172] width 424 height 9
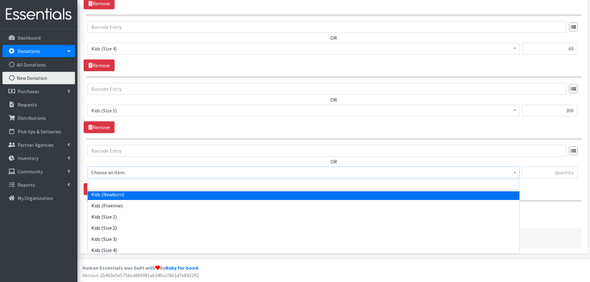
scroll to position [93, 0]
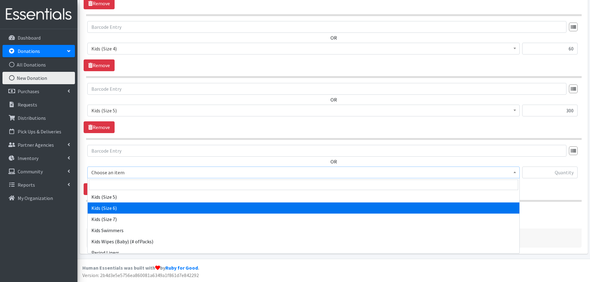
select select "462"
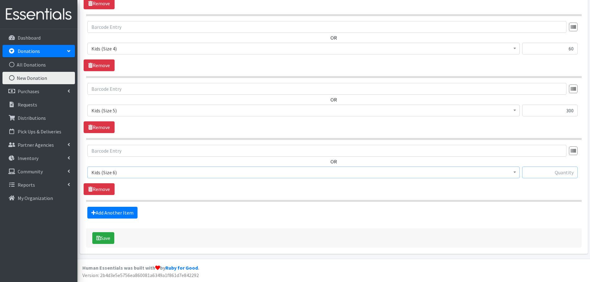
click at [548, 170] on input "text" at bounding box center [549, 173] width 55 height 12
type input "72"
click at [121, 211] on link "Add Another Item" at bounding box center [112, 213] width 50 height 12
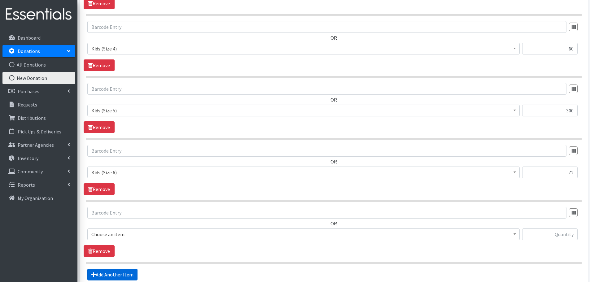
scroll to position [516, 0]
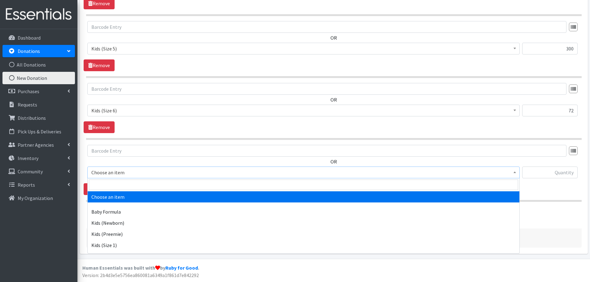
click at [105, 170] on span "Choose an item" at bounding box center [303, 172] width 424 height 9
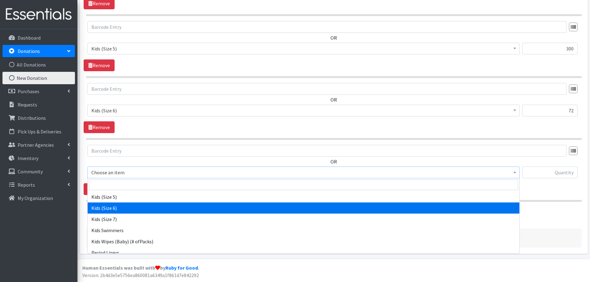
scroll to position [0, 0]
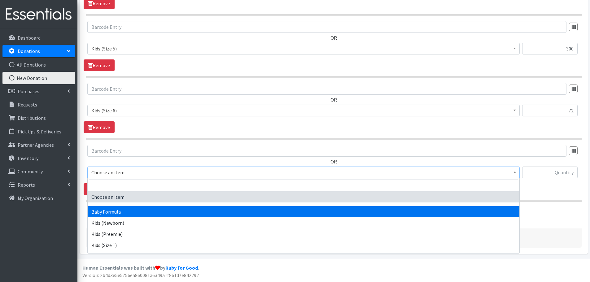
select select "3871"
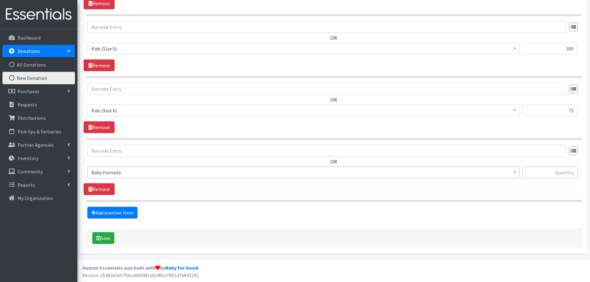
click at [570, 175] on input "text" at bounding box center [549, 173] width 55 height 12
type input "97"
click at [116, 211] on link "Add Another Item" at bounding box center [112, 213] width 50 height 12
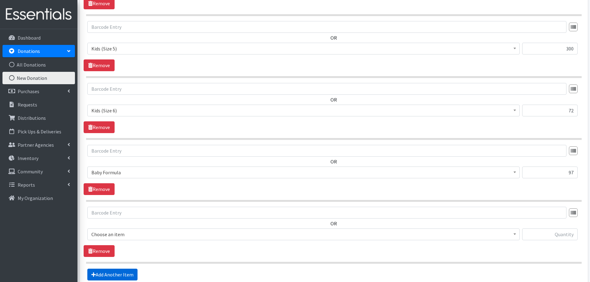
scroll to position [578, 0]
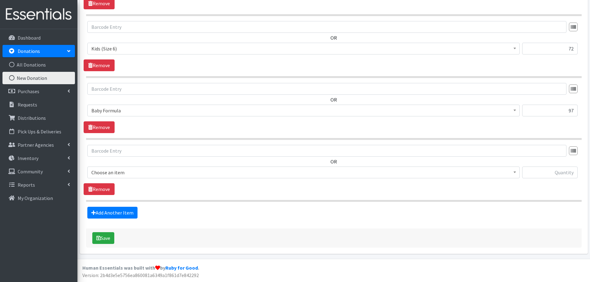
click at [109, 168] on span "Choose an item" at bounding box center [303, 172] width 424 height 9
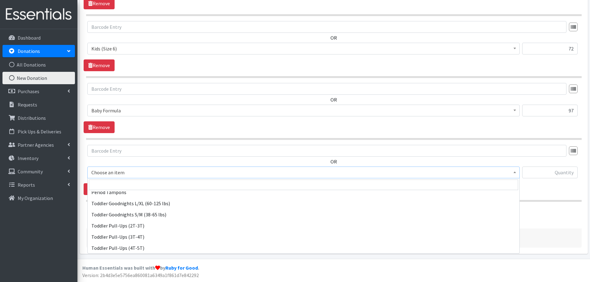
scroll to position [176, 0]
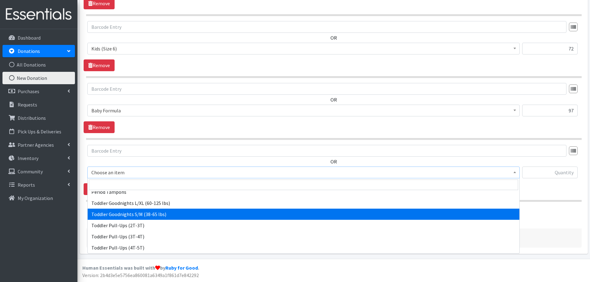
select select "436"
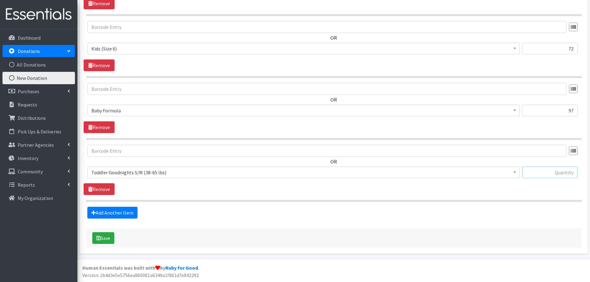
click at [530, 171] on input "text" at bounding box center [549, 173] width 55 height 12
type input "12"
click at [128, 215] on link "Add Another Item" at bounding box center [112, 213] width 50 height 12
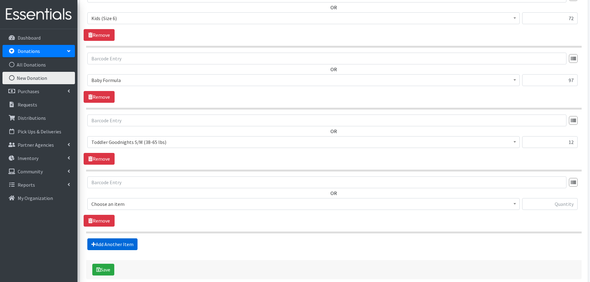
scroll to position [640, 0]
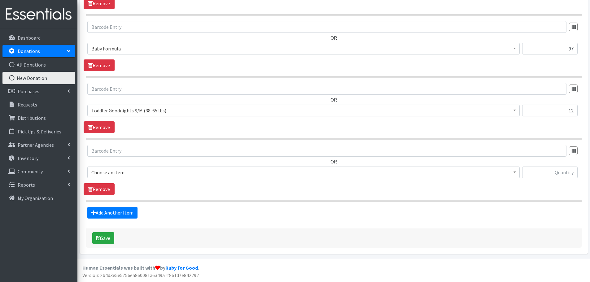
click at [116, 174] on span "Choose an item" at bounding box center [303, 172] width 424 height 9
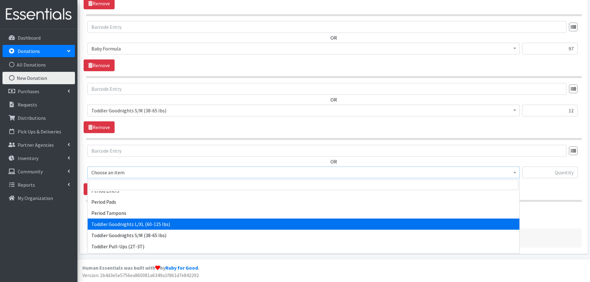
scroll to position [124, 0]
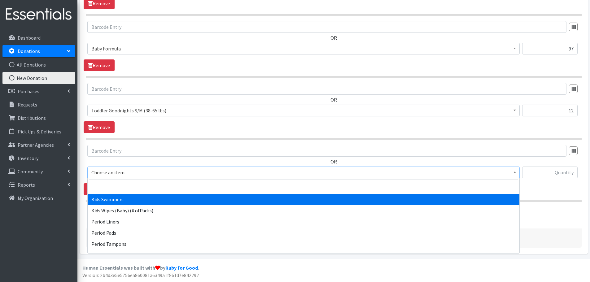
select select "437"
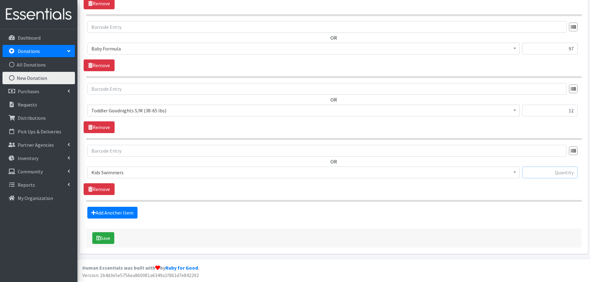
click at [562, 175] on input "text" at bounding box center [549, 173] width 55 height 12
type input "18"
click at [134, 214] on link "Add Another Item" at bounding box center [112, 213] width 50 height 12
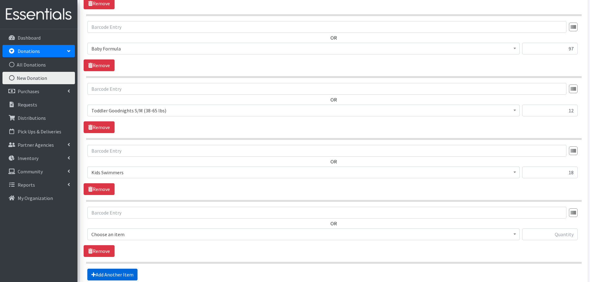
scroll to position [701, 0]
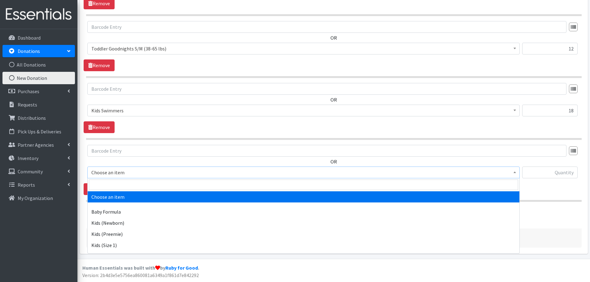
click at [111, 175] on span "Choose an item" at bounding box center [303, 172] width 424 height 9
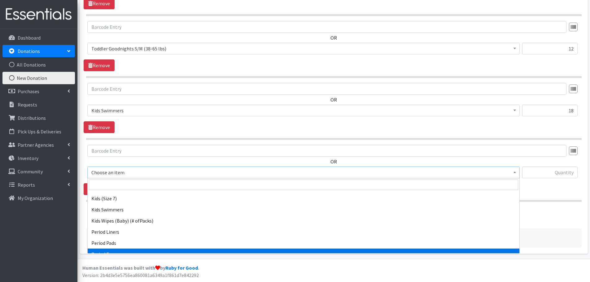
scroll to position [114, 0]
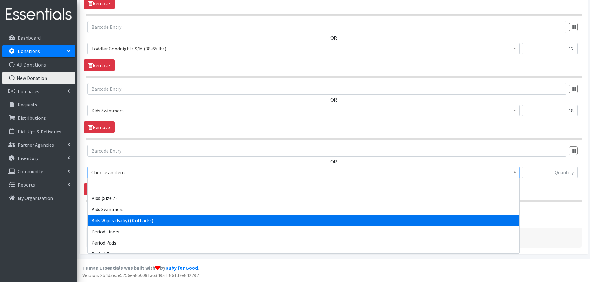
select select "434"
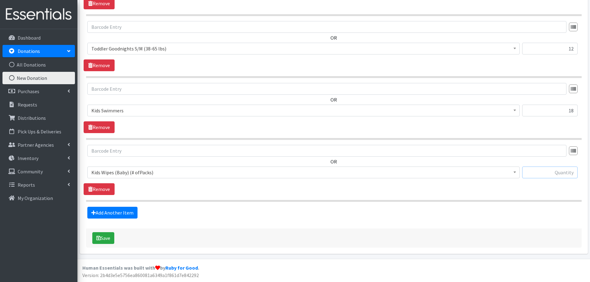
click at [552, 171] on input "text" at bounding box center [549, 173] width 55 height 12
type input "4"
click at [103, 238] on button "Save" at bounding box center [103, 238] width 22 height 12
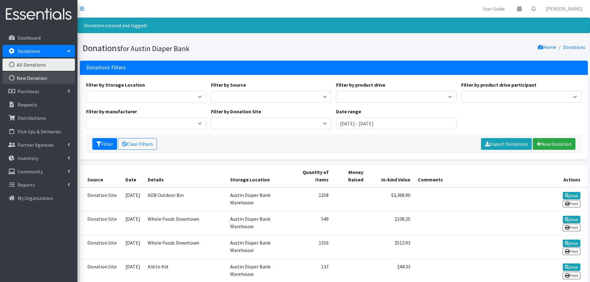
click at [37, 80] on link "New Donation" at bounding box center [38, 78] width 72 height 12
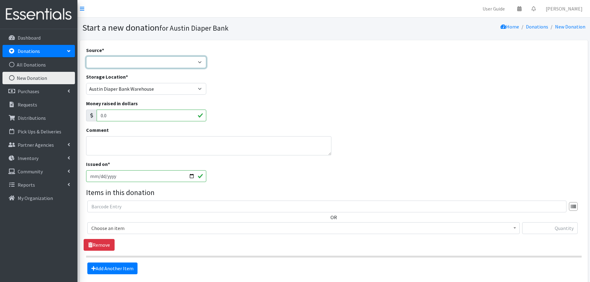
click at [97, 61] on select "Product Drive Manufacturer Donation Site Misc. Donation" at bounding box center [146, 62] width 120 height 12
select select "Donation Site"
click at [86, 56] on select "Product Drive Manufacturer Donation Site Misc. Donation" at bounding box center [146, 62] width 120 height 12
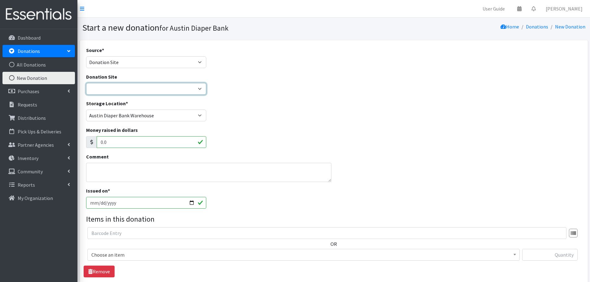
click at [109, 92] on select "ADB Outdoor Bin Amazon Wish List Assistance League [GEOGRAPHIC_DATA] Born Big S…" at bounding box center [146, 89] width 120 height 12
select select "14"
click at [86, 83] on select "ADB Outdoor Bin Amazon Wish List Assistance League [GEOGRAPHIC_DATA] Born Big S…" at bounding box center [146, 89] width 120 height 12
click at [102, 257] on span "Choose an item" at bounding box center [303, 254] width 424 height 9
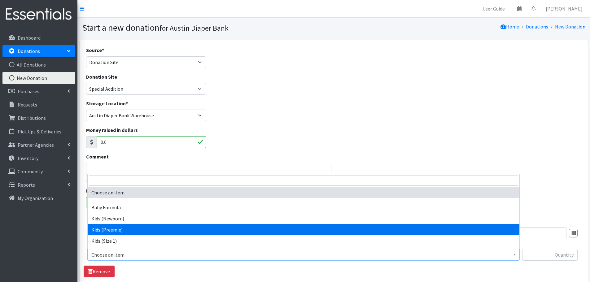
select select "452"
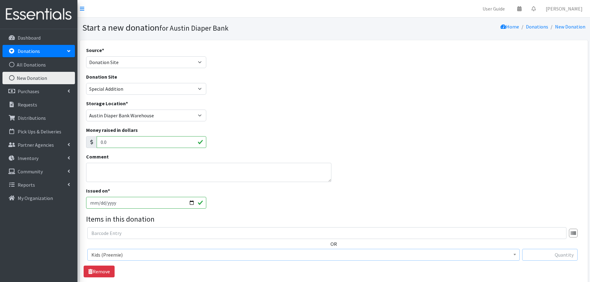
click at [540, 255] on input "text" at bounding box center [549, 255] width 55 height 12
type input "1"
click at [533, 269] on div "OR Choose an item Baby Formula Kids (Newborn) Kids (Preemie) Kids (Size 1) Kids…" at bounding box center [334, 252] width 500 height 50
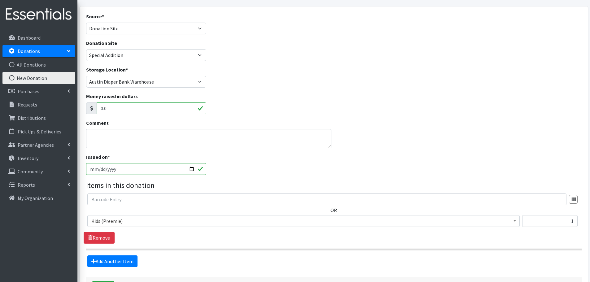
scroll to position [82, 0]
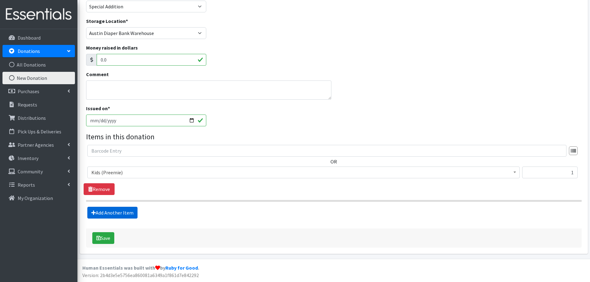
click at [116, 209] on link "Add Another Item" at bounding box center [112, 213] width 50 height 12
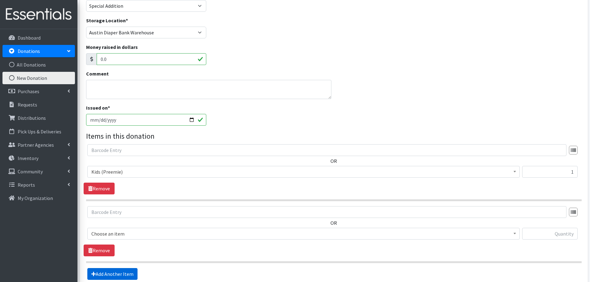
scroll to position [144, 0]
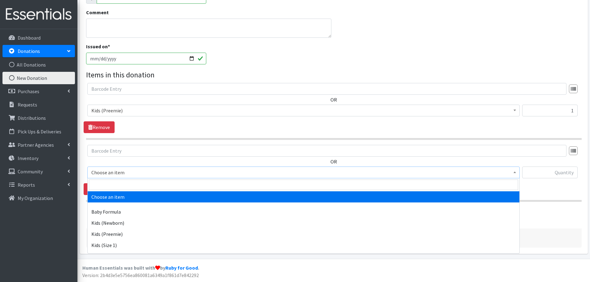
click at [113, 173] on span "Choose an item" at bounding box center [303, 172] width 424 height 9
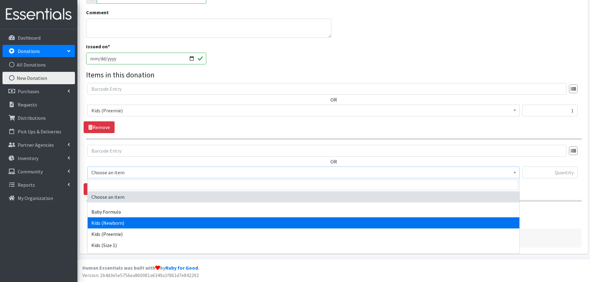
select select "451"
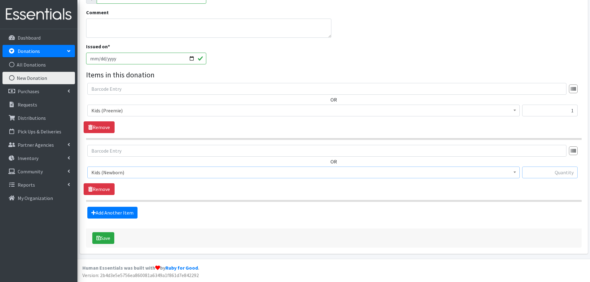
click at [546, 176] on input "text" at bounding box center [549, 173] width 55 height 12
type input "1"
click at [111, 212] on link "Add Another Item" at bounding box center [112, 213] width 50 height 12
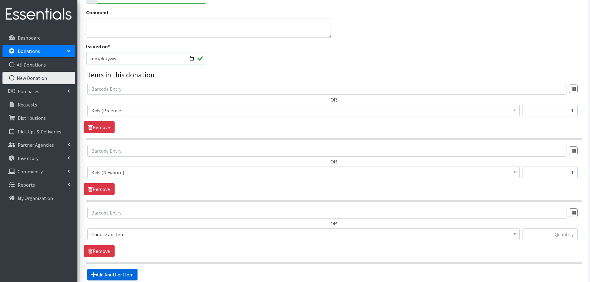
scroll to position [206, 0]
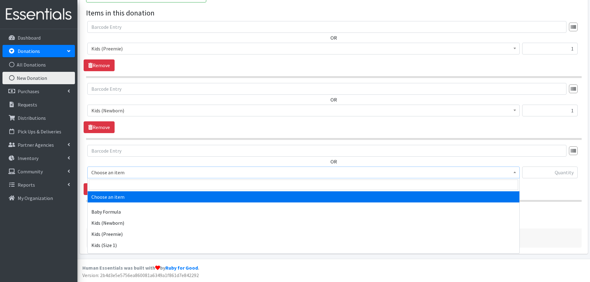
click at [117, 175] on span "Choose an item" at bounding box center [303, 172] width 424 height 9
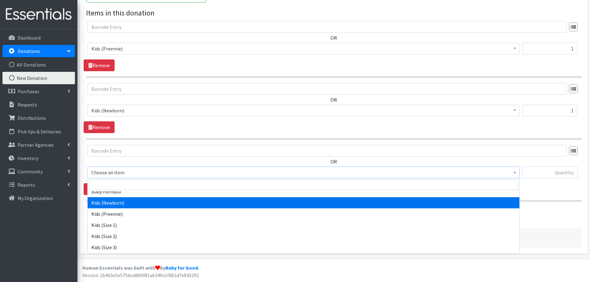
scroll to position [31, 0]
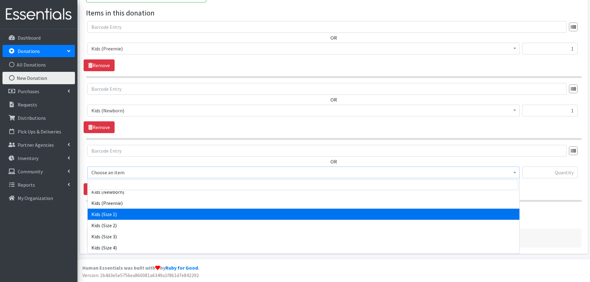
select select "453"
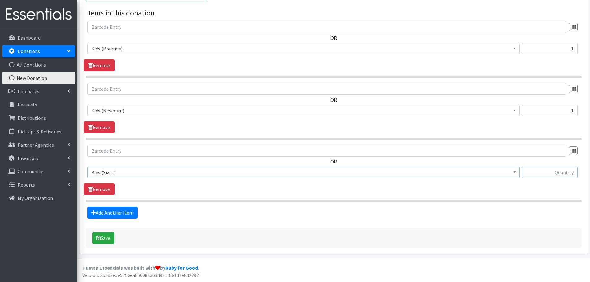
click at [556, 169] on input "text" at bounding box center [549, 173] width 55 height 12
type input "43"
click at [119, 209] on link "Add Another Item" at bounding box center [112, 213] width 50 height 12
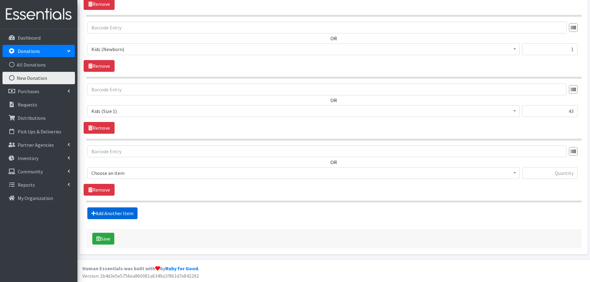
scroll to position [268, 0]
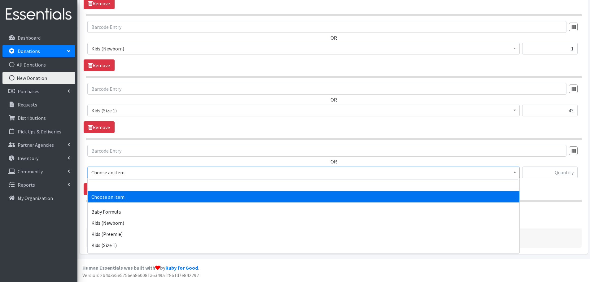
click at [110, 174] on span "Choose an item" at bounding box center [303, 172] width 424 height 9
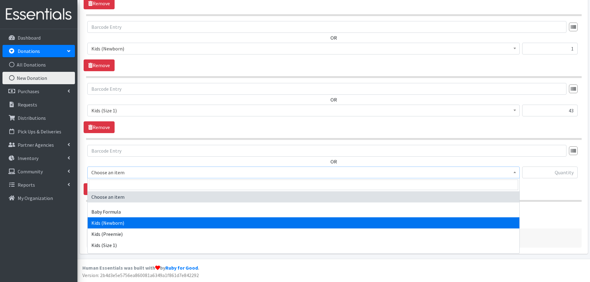
scroll to position [31, 0]
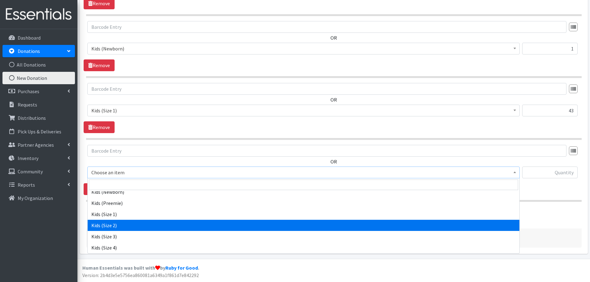
select select "440"
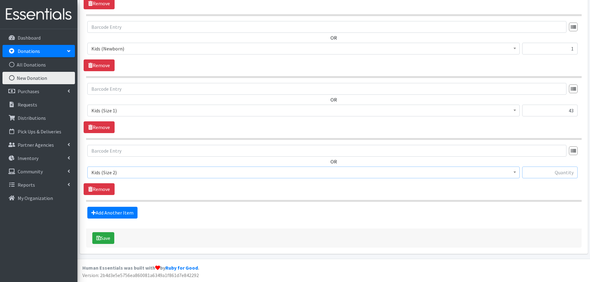
click at [539, 175] on input "text" at bounding box center [549, 173] width 55 height 12
type input "142"
click at [123, 211] on link "Add Another Item" at bounding box center [112, 213] width 50 height 12
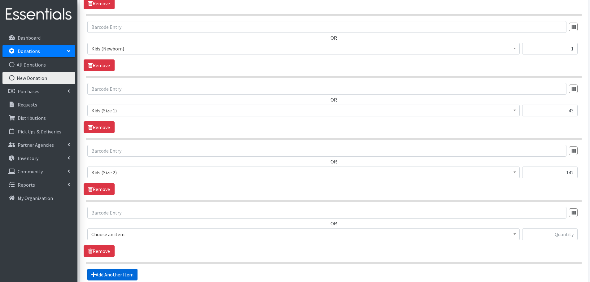
scroll to position [330, 0]
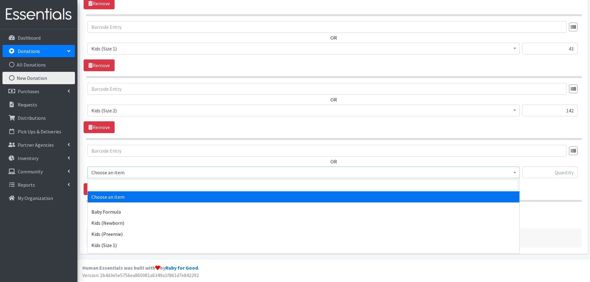
click at [103, 175] on span "Choose an item" at bounding box center [303, 172] width 424 height 9
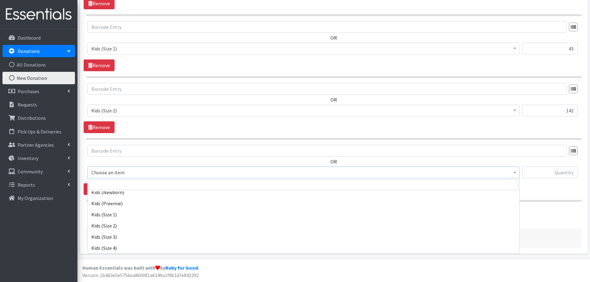
scroll to position [31, 0]
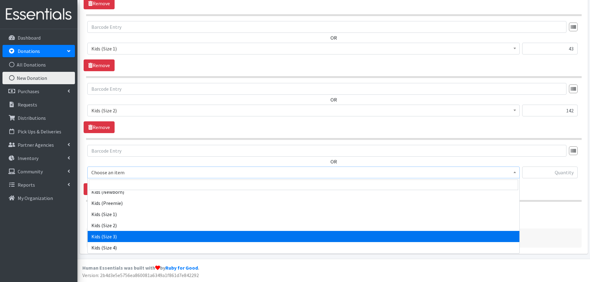
select select "442"
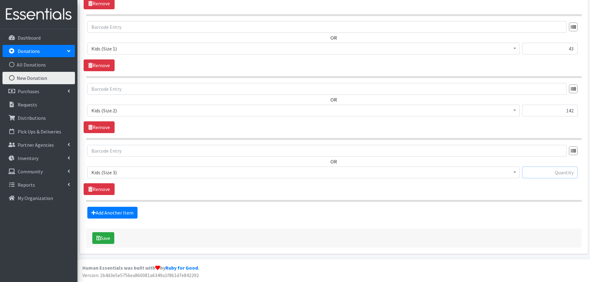
click at [547, 168] on input "text" at bounding box center [549, 173] width 55 height 12
type input "1"
click at [111, 237] on button "Save" at bounding box center [103, 238] width 22 height 12
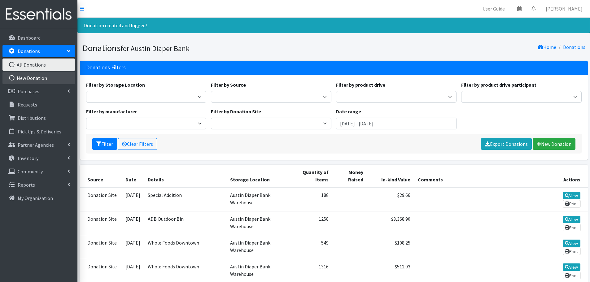
click at [25, 79] on link "New Donation" at bounding box center [38, 78] width 72 height 12
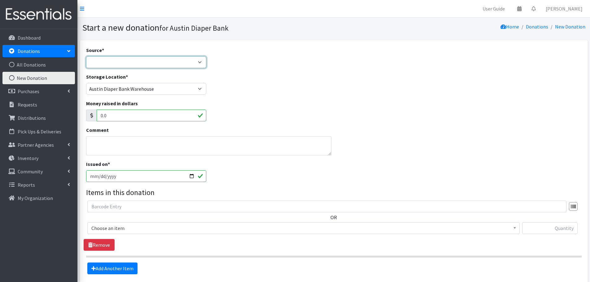
click at [113, 60] on select "Product Drive Manufacturer Donation Site Misc. Donation" at bounding box center [146, 62] width 120 height 12
select select "Donation Site"
click at [86, 56] on select "Product Drive Manufacturer Donation Site Misc. Donation" at bounding box center [146, 62] width 120 height 12
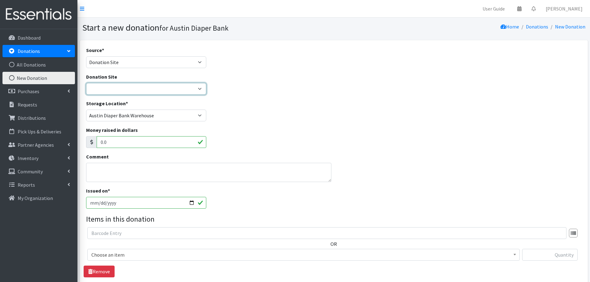
click at [117, 88] on select "ADB Outdoor Bin Amazon Wish List Assistance League Austin Born Big Sky Pediatri…" at bounding box center [146, 89] width 120 height 12
select select "14"
click at [86, 83] on select "ADB Outdoor Bin Amazon Wish List Assistance League Austin Born Big Sky Pediatri…" at bounding box center [146, 89] width 120 height 12
click at [105, 250] on span "Choose an item" at bounding box center [303, 255] width 432 height 12
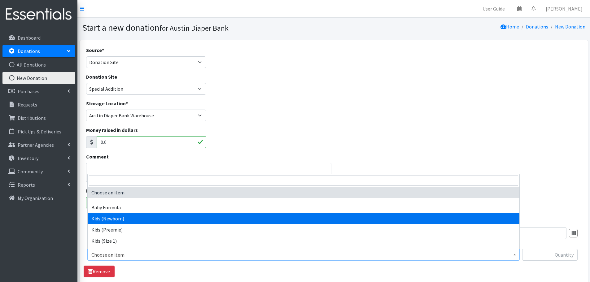
select select "451"
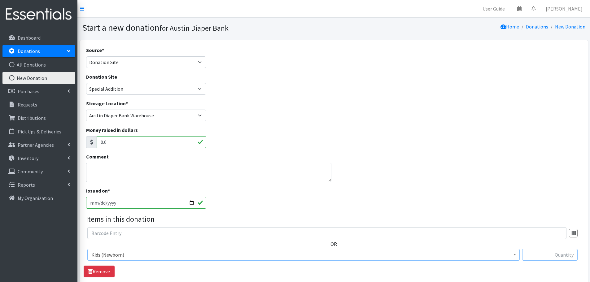
click at [566, 253] on input "text" at bounding box center [549, 255] width 55 height 12
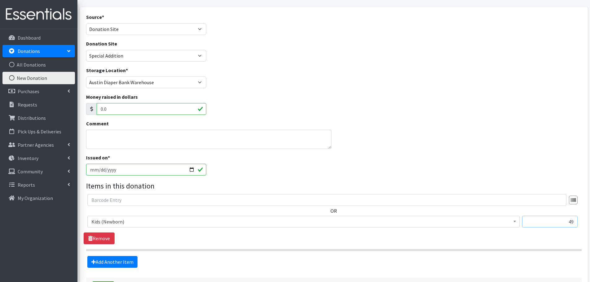
scroll to position [82, 0]
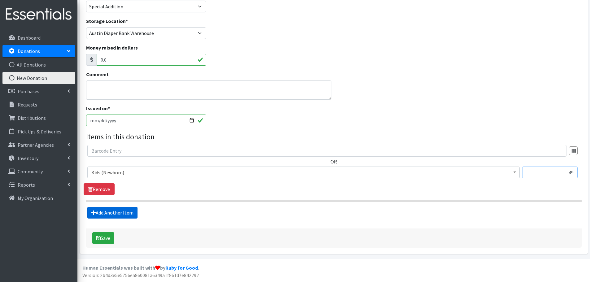
type input "49"
click at [94, 213] on icon at bounding box center [93, 212] width 4 height 5
click at [110, 213] on link "Add Another Item" at bounding box center [112, 213] width 50 height 12
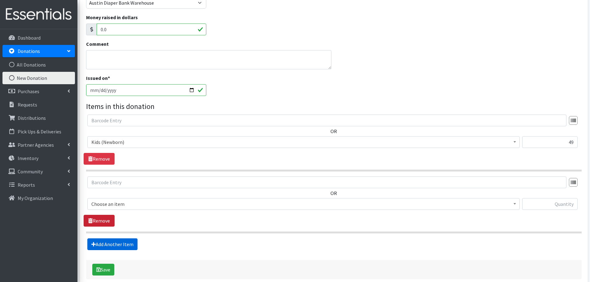
scroll to position [144, 0]
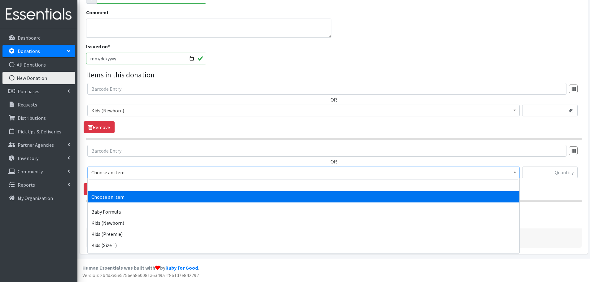
click at [103, 175] on span "Choose an item" at bounding box center [303, 172] width 424 height 9
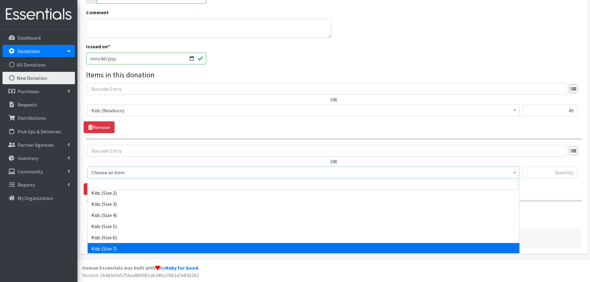
scroll to position [0, 0]
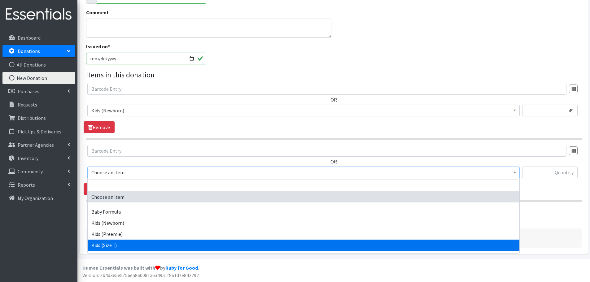
select select "453"
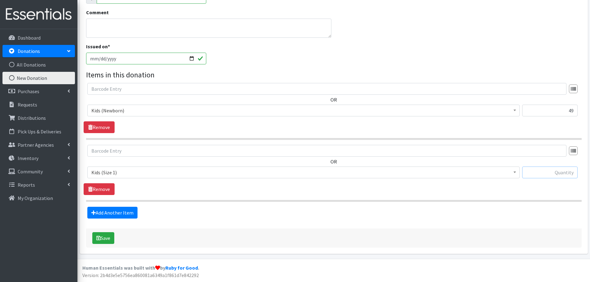
click at [536, 172] on input "text" at bounding box center [549, 173] width 55 height 12
type input "86"
click at [105, 214] on link "Add Another Item" at bounding box center [112, 213] width 50 height 12
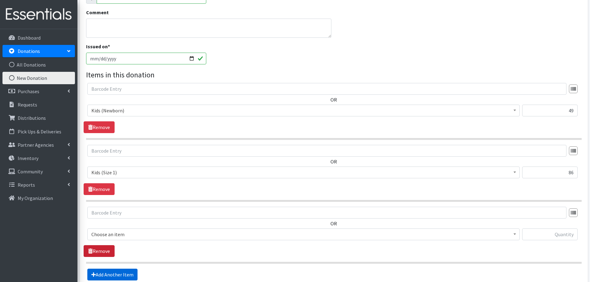
scroll to position [206, 0]
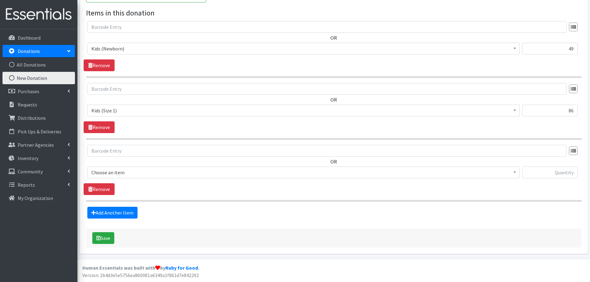
click at [98, 176] on span "Choose an item" at bounding box center [303, 172] width 424 height 9
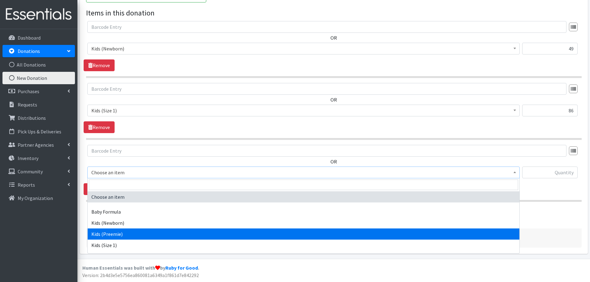
scroll to position [31, 0]
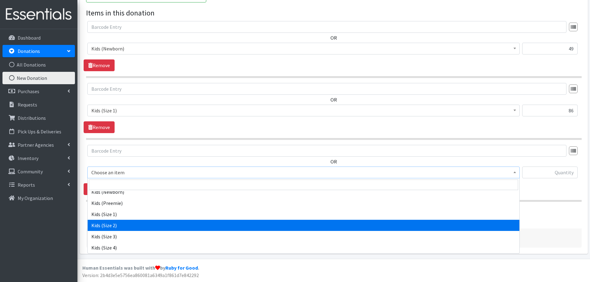
select select "440"
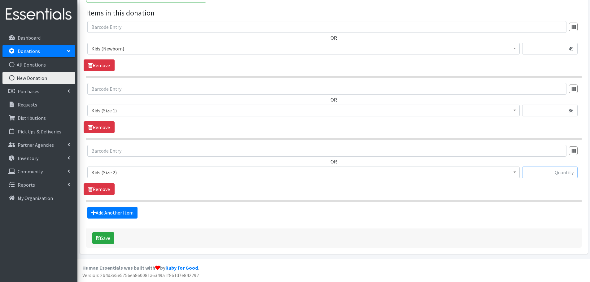
click at [545, 173] on input "text" at bounding box center [549, 173] width 55 height 12
type input "36"
click at [101, 211] on link "Add Another Item" at bounding box center [112, 213] width 50 height 12
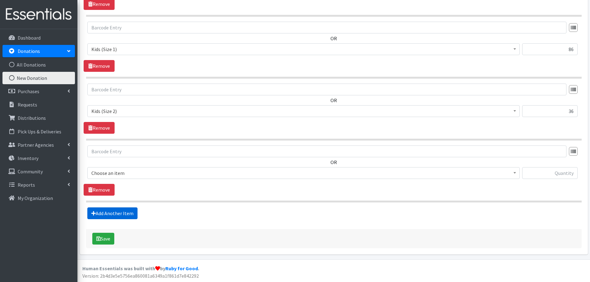
scroll to position [268, 0]
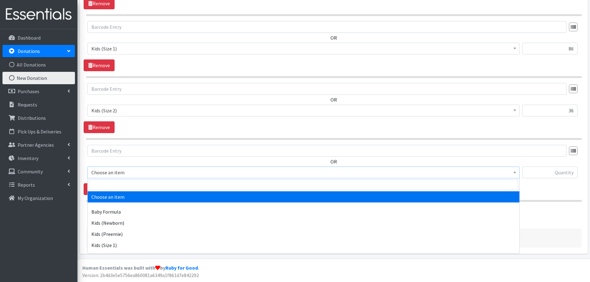
click at [89, 171] on span "Choose an item" at bounding box center [303, 173] width 432 height 12
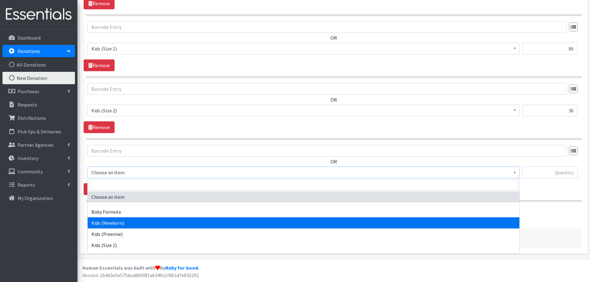
scroll to position [62, 0]
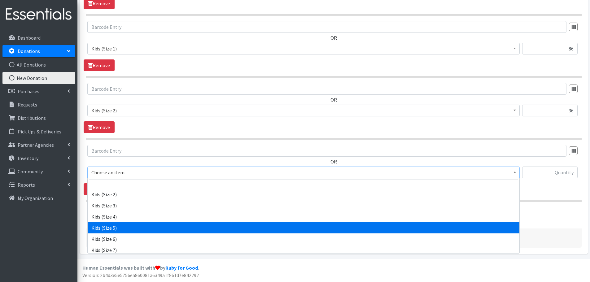
select select "460"
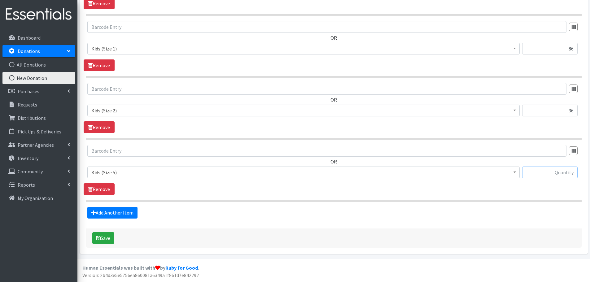
click at [537, 171] on input "text" at bounding box center [549, 173] width 55 height 12
type input "37"
click at [119, 215] on link "Add Another Item" at bounding box center [112, 213] width 50 height 12
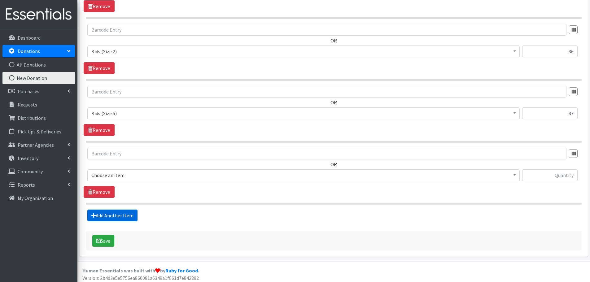
scroll to position [330, 0]
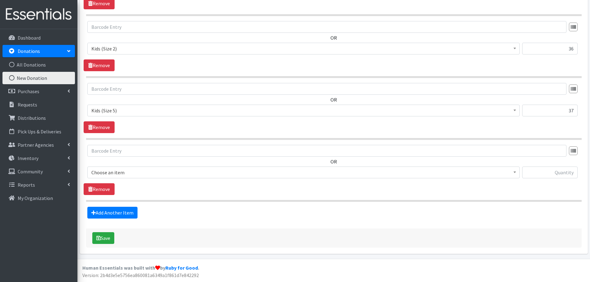
click at [98, 171] on span "Choose an item" at bounding box center [303, 172] width 424 height 9
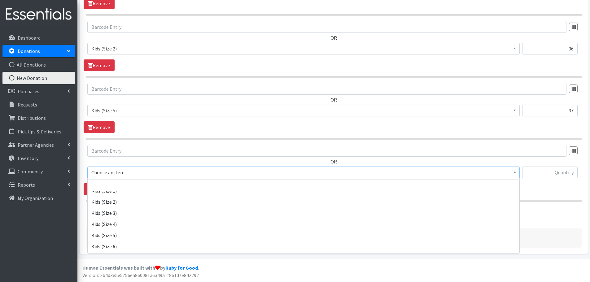
scroll to position [62, 0]
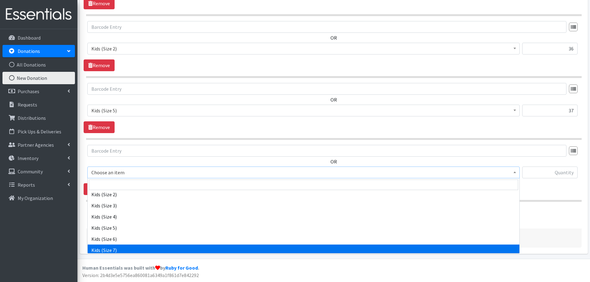
select select "1683"
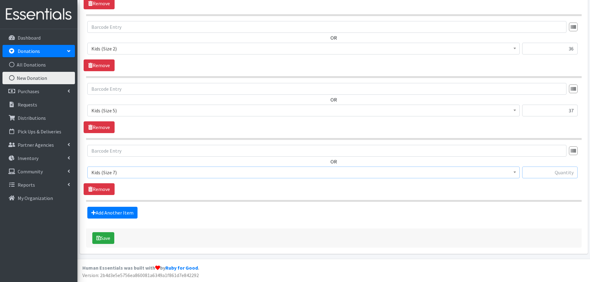
click at [554, 170] on input "text" at bounding box center [549, 173] width 55 height 12
type input "19"
click at [122, 215] on link "Add Another Item" at bounding box center [112, 213] width 50 height 12
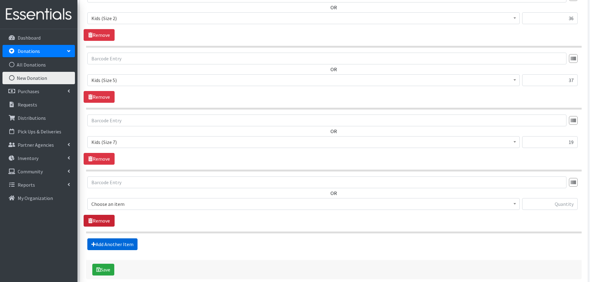
scroll to position [392, 0]
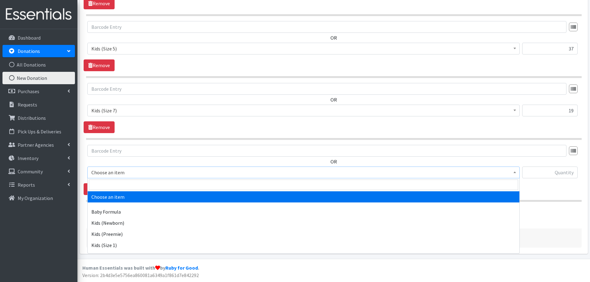
click at [111, 173] on span "Choose an item" at bounding box center [303, 172] width 424 height 9
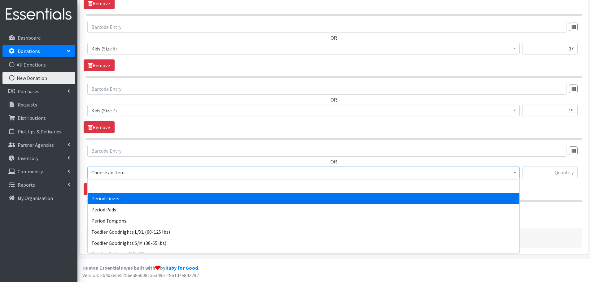
scroll to position [176, 0]
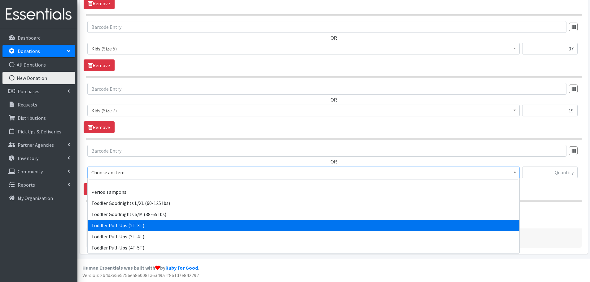
select select "444"
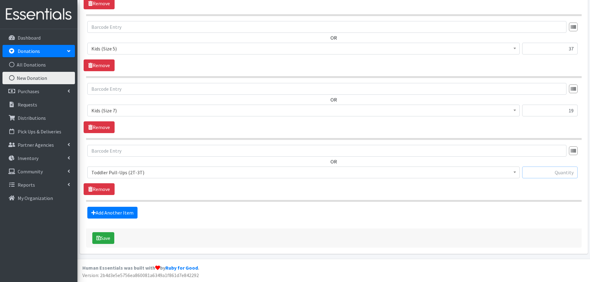
click at [541, 171] on input "text" at bounding box center [549, 173] width 55 height 12
type input "242"
click at [122, 214] on link "Add Another Item" at bounding box center [112, 213] width 50 height 12
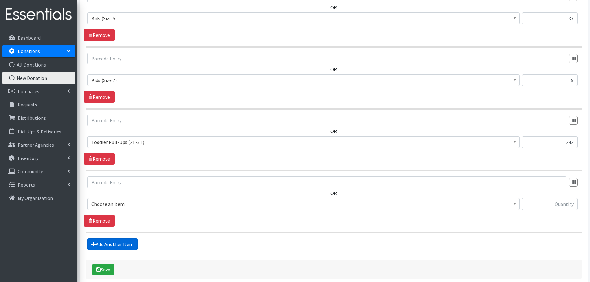
scroll to position [454, 0]
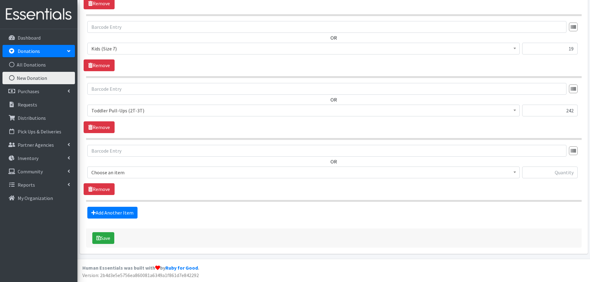
click at [105, 171] on span "Choose an item" at bounding box center [303, 172] width 424 height 9
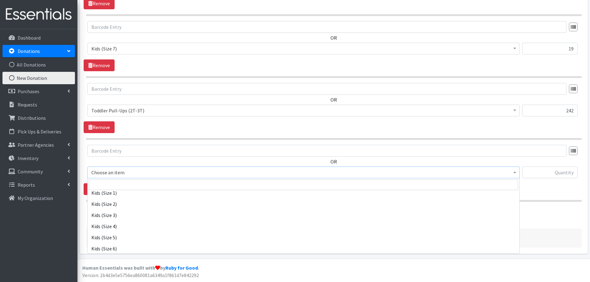
scroll to position [0, 0]
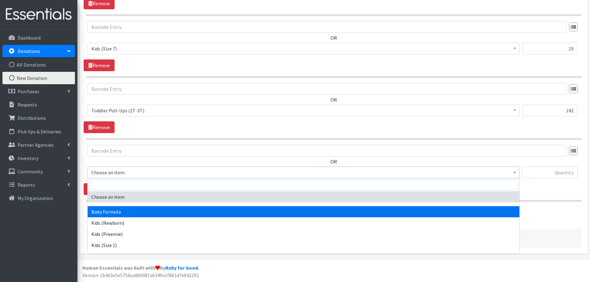
select select "3871"
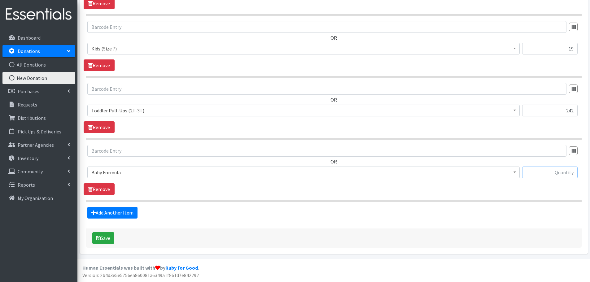
click at [534, 167] on input "text" at bounding box center [549, 173] width 55 height 12
type input "1"
click at [522, 192] on div "OR Choose an item Baby Formula Kids (Newborn) Kids (Preemie) Kids (Size 1) Kids…" at bounding box center [334, 170] width 500 height 50
click at [100, 208] on link "Add Another Item" at bounding box center [112, 213] width 50 height 12
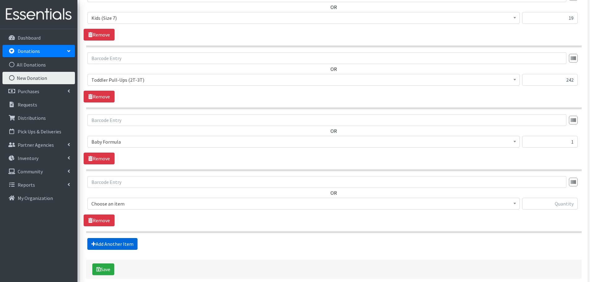
scroll to position [516, 0]
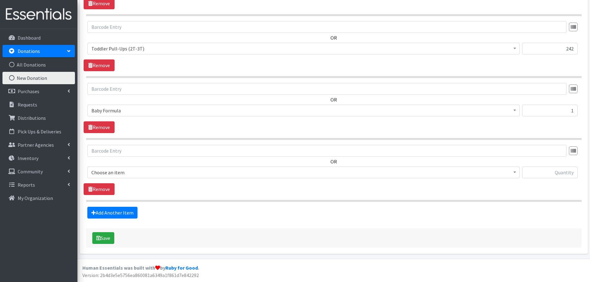
click at [103, 176] on span "Choose an item" at bounding box center [303, 172] width 424 height 9
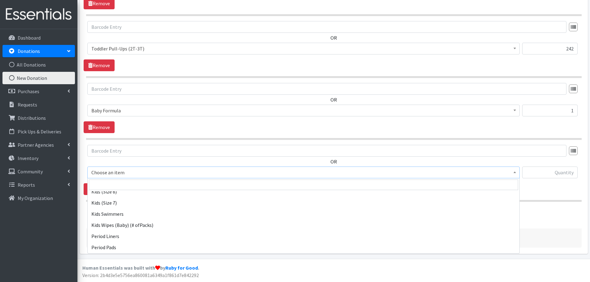
scroll to position [124, 0]
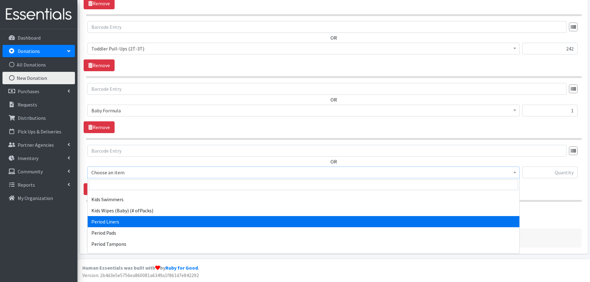
select select "1535"
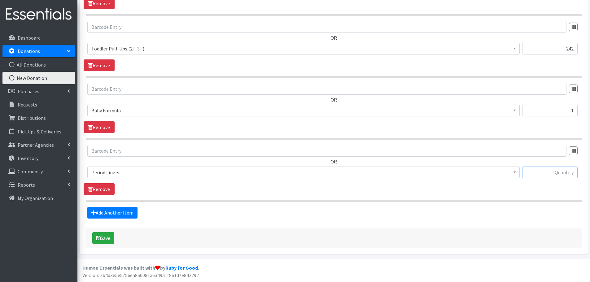
click at [540, 175] on input "text" at bounding box center [549, 173] width 55 height 12
type input "66"
click at [126, 208] on link "Add Another Item" at bounding box center [112, 213] width 50 height 12
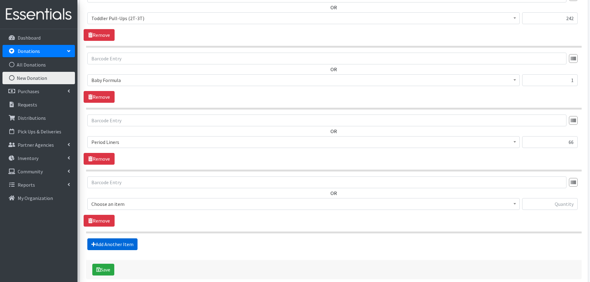
scroll to position [578, 0]
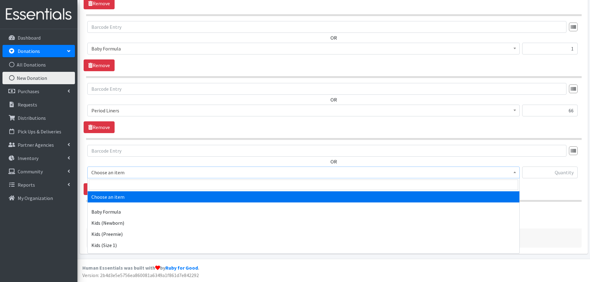
click at [107, 175] on span "Choose an item" at bounding box center [303, 172] width 424 height 9
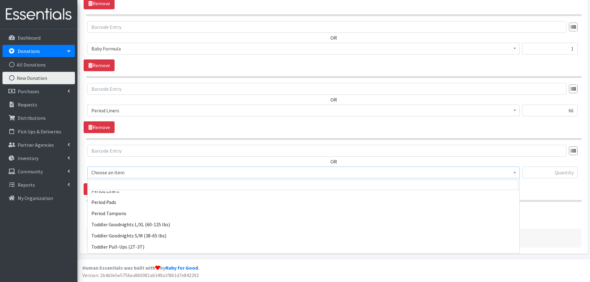
scroll to position [155, 0]
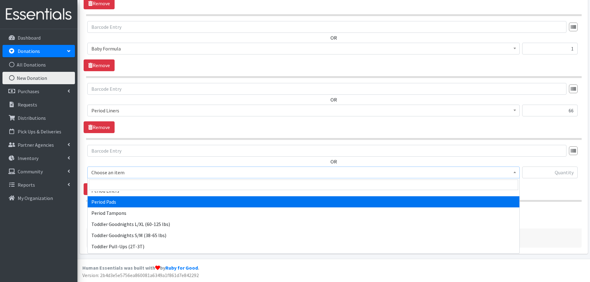
select select "1534"
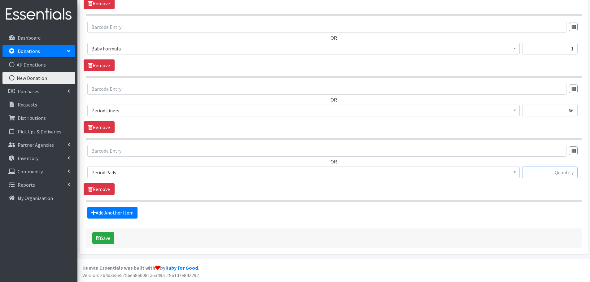
click at [570, 173] on input "text" at bounding box center [549, 173] width 55 height 12
type input "50"
click at [104, 239] on button "Save" at bounding box center [103, 238] width 22 height 12
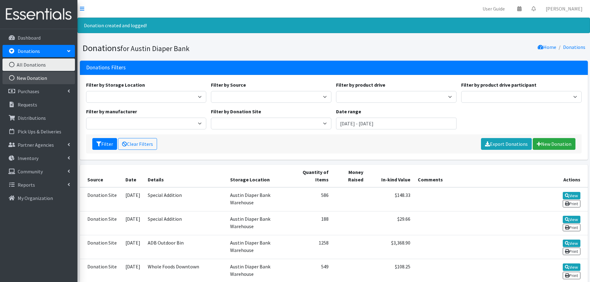
click at [24, 75] on link "New Donation" at bounding box center [38, 78] width 72 height 12
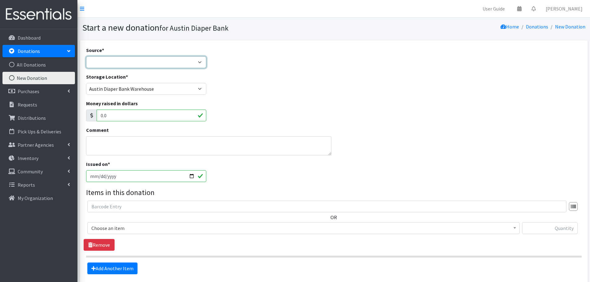
drag, startPoint x: 0, startPoint y: 0, endPoint x: 98, endPoint y: 63, distance: 116.4
click at [98, 63] on select "Product Drive Manufacturer Donation Site Misc. Donation" at bounding box center [146, 62] width 120 height 12
select select "Donation Site"
click at [86, 56] on select "Product Drive Manufacturer Donation Site Misc. Donation" at bounding box center [146, 62] width 120 height 12
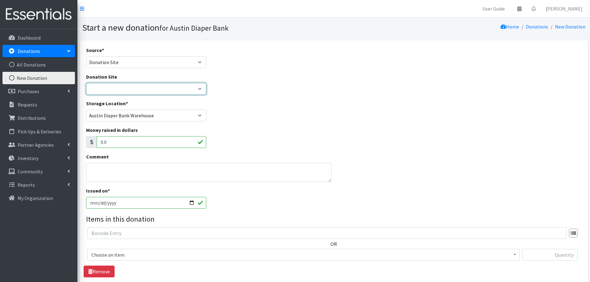
click at [105, 87] on select "ADB Outdoor Bin Amazon Wish List Assistance League [GEOGRAPHIC_DATA] Born Big S…" at bounding box center [146, 89] width 120 height 12
select select "14"
click at [86, 83] on select "ADB Outdoor Bin Amazon Wish List Assistance League [GEOGRAPHIC_DATA] Born Big S…" at bounding box center [146, 89] width 120 height 12
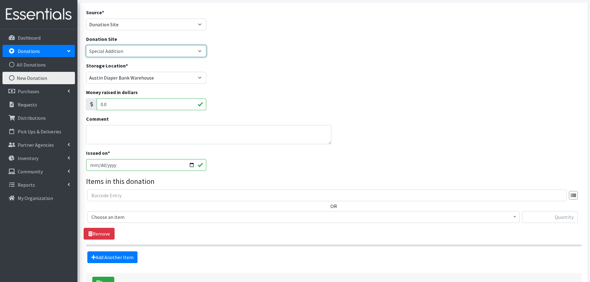
scroll to position [82, 0]
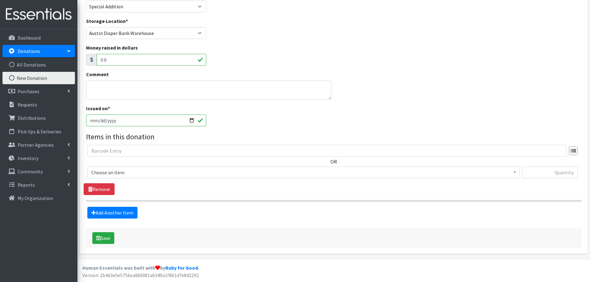
click at [108, 171] on span "Choose an item" at bounding box center [303, 172] width 424 height 9
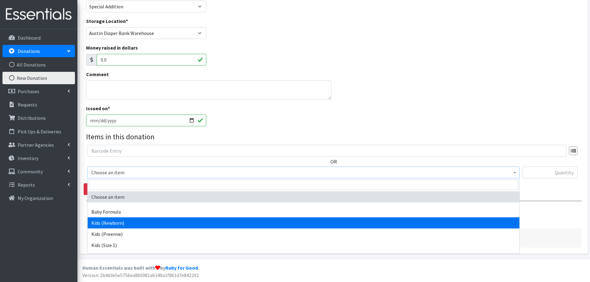
select select "451"
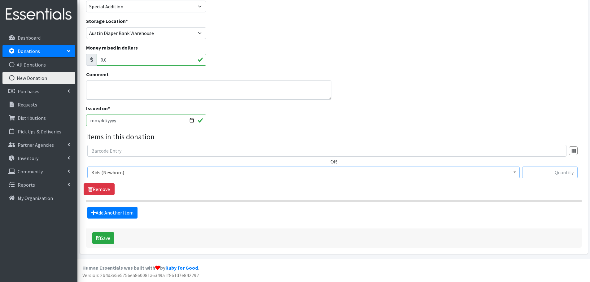
click at [565, 172] on input "text" at bounding box center [549, 173] width 55 height 12
type input "128"
click at [105, 211] on link "Add Another Item" at bounding box center [112, 213] width 50 height 12
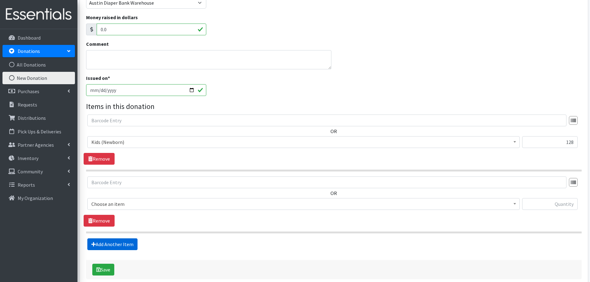
scroll to position [144, 0]
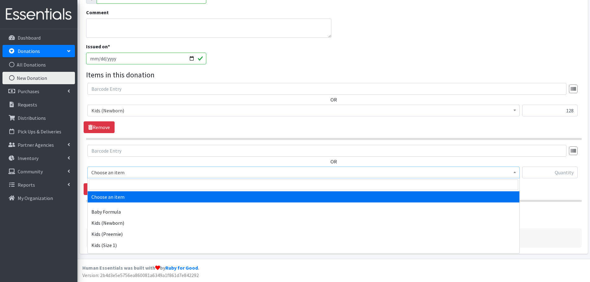
click at [106, 168] on span "Choose an item" at bounding box center [303, 172] width 424 height 9
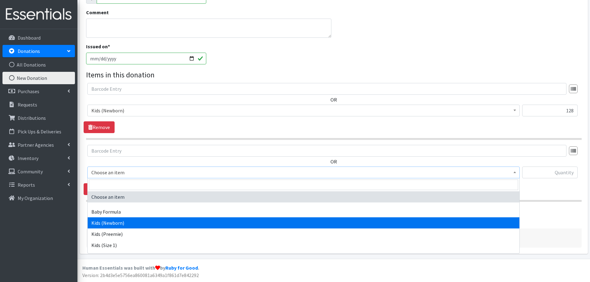
scroll to position [31, 0]
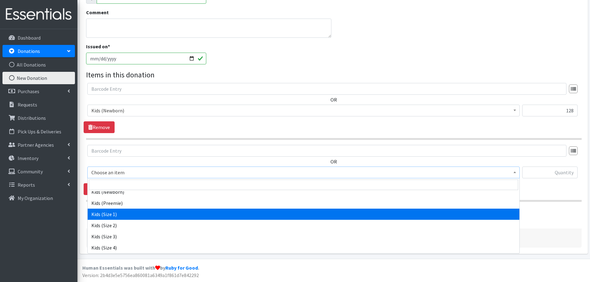
select select "453"
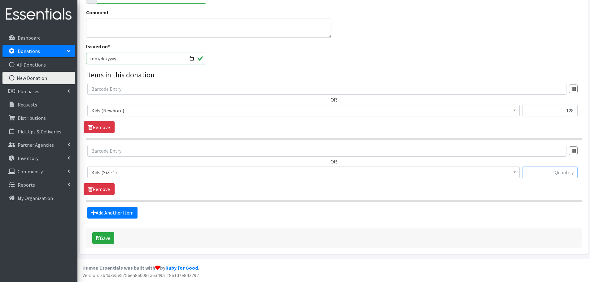
click at [536, 176] on input "text" at bounding box center [549, 173] width 55 height 12
type input "504"
click at [123, 215] on link "Add Another Item" at bounding box center [112, 213] width 50 height 12
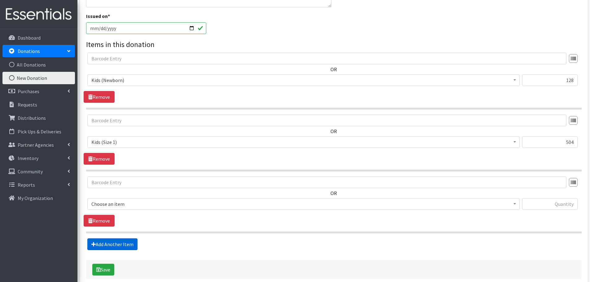
scroll to position [206, 0]
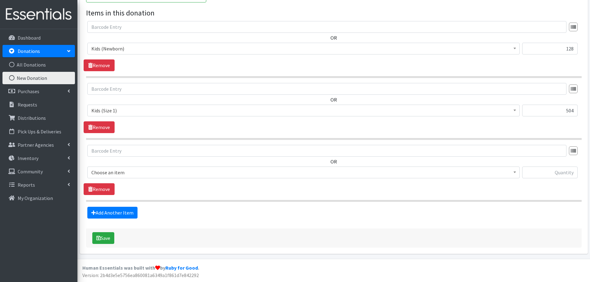
click at [113, 175] on span "Choose an item" at bounding box center [303, 172] width 424 height 9
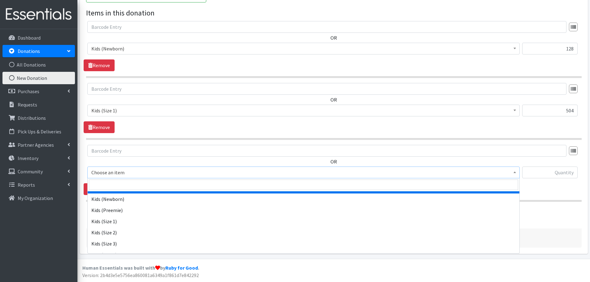
scroll to position [62, 0]
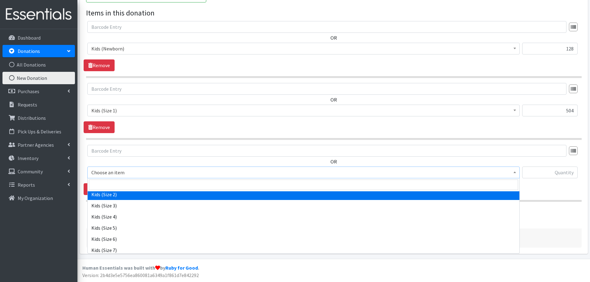
select select "440"
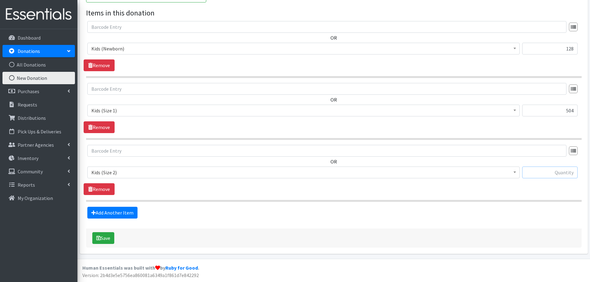
click at [560, 172] on input "text" at bounding box center [549, 173] width 55 height 12
type input "36"
click at [130, 211] on link "Add Another Item" at bounding box center [112, 213] width 50 height 12
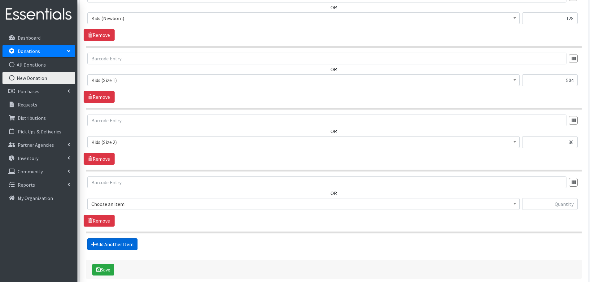
scroll to position [268, 0]
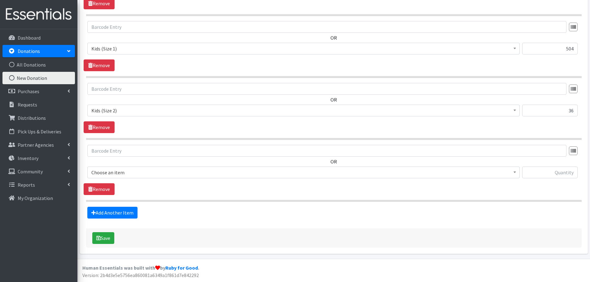
click at [111, 169] on span "Choose an item" at bounding box center [303, 172] width 424 height 9
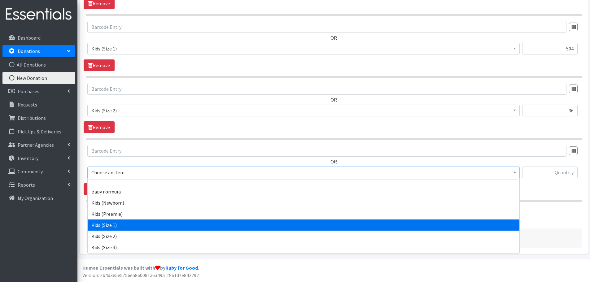
scroll to position [31, 0]
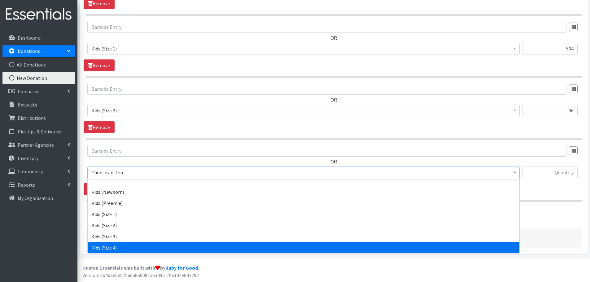
select select "459"
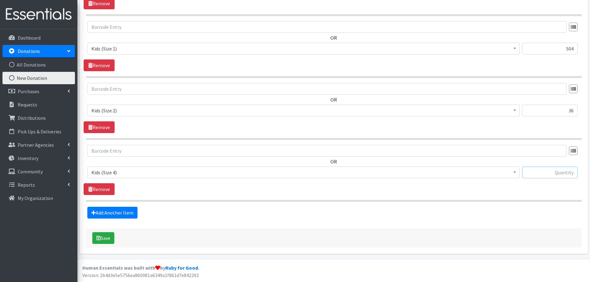
click at [570, 176] on input "text" at bounding box center [549, 173] width 55 height 12
type input "4"
click at [541, 201] on hr at bounding box center [333, 201] width 495 height 2
click at [104, 213] on link "Add Another Item" at bounding box center [112, 213] width 50 height 12
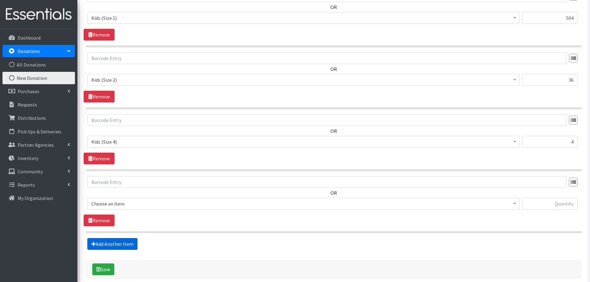
scroll to position [330, 0]
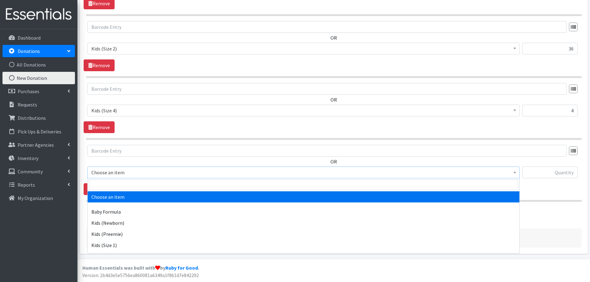
click at [113, 174] on span "Choose an item" at bounding box center [303, 172] width 424 height 9
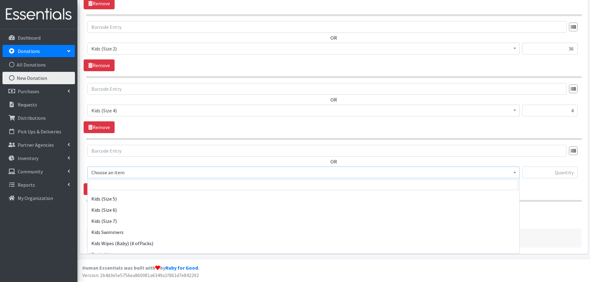
scroll to position [93, 0]
click at [111, 169] on span "Kids (Size 5)" at bounding box center [303, 172] width 424 height 9
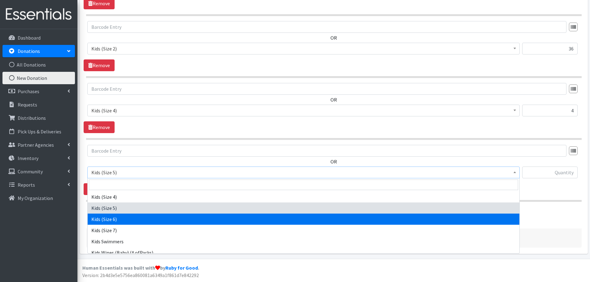
scroll to position [113, 0]
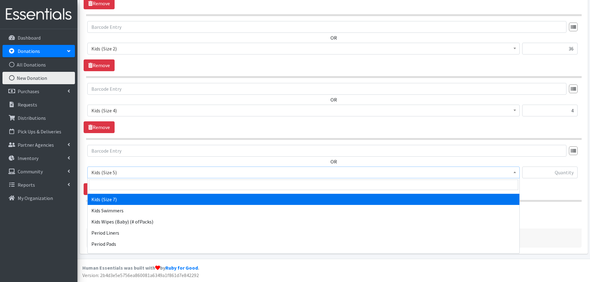
select select "1683"
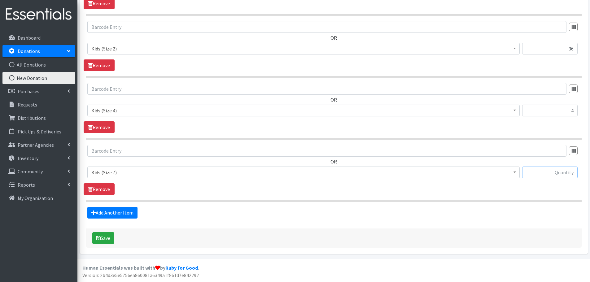
click at [567, 172] on input "text" at bounding box center [549, 173] width 55 height 12
type input "57"
click at [108, 211] on link "Add Another Item" at bounding box center [112, 213] width 50 height 12
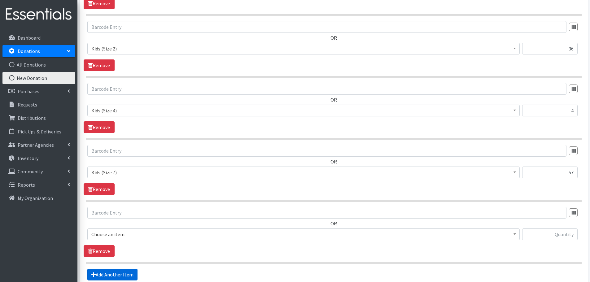
scroll to position [392, 0]
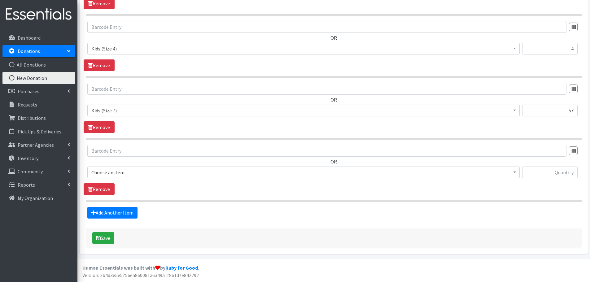
click at [111, 172] on span "Choose an item" at bounding box center [303, 172] width 424 height 9
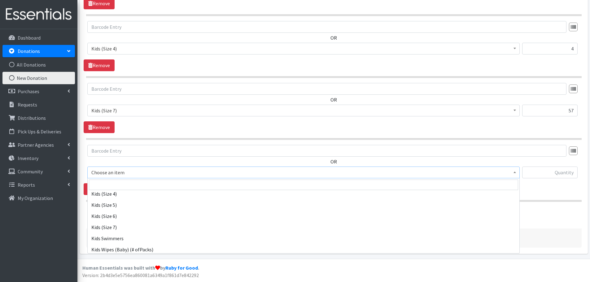
scroll to position [93, 0]
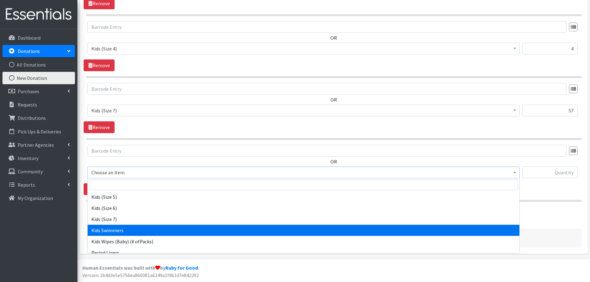
select select "437"
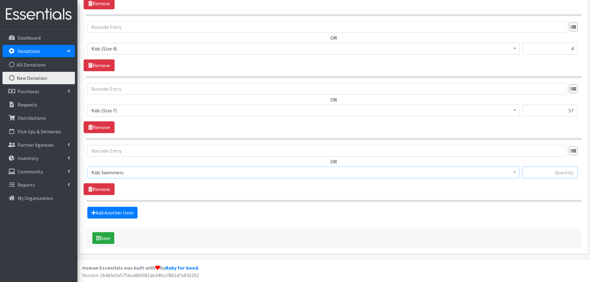
click at [555, 177] on input "text" at bounding box center [549, 173] width 55 height 12
type input "14"
click at [497, 212] on div "Add Another Item" at bounding box center [334, 213] width 500 height 12
click at [115, 212] on link "Add Another Item" at bounding box center [112, 213] width 50 height 12
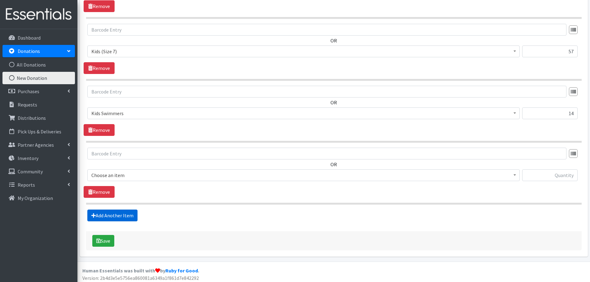
scroll to position [454, 0]
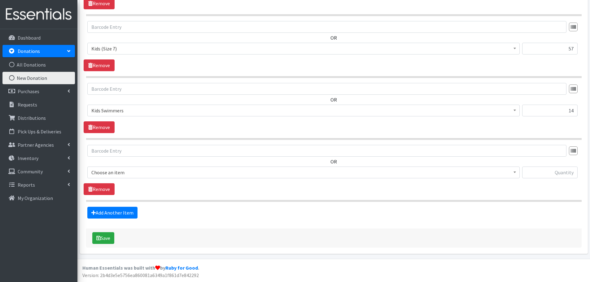
click at [99, 167] on span "Choose an item" at bounding box center [303, 173] width 432 height 12
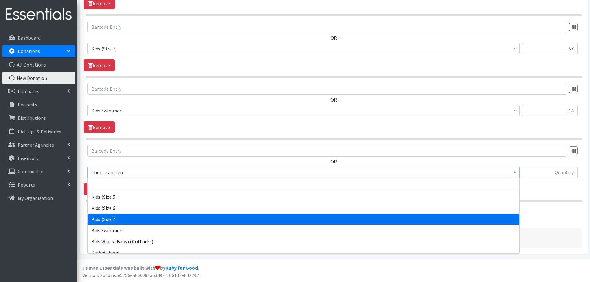
scroll to position [124, 0]
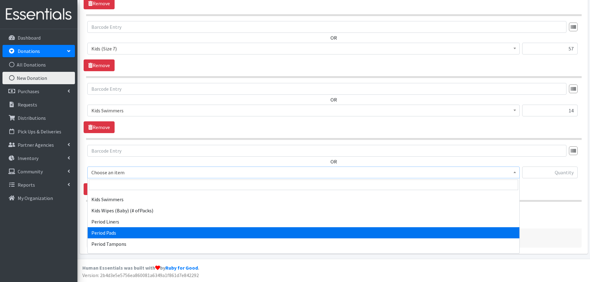
select select "1534"
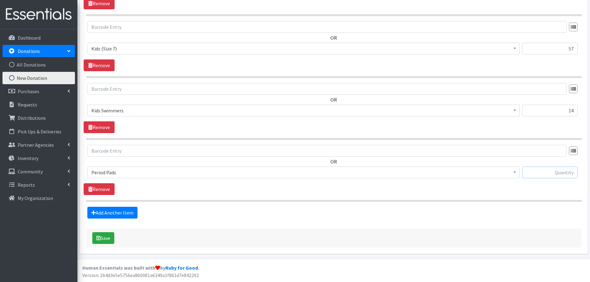
click at [558, 172] on input "text" at bounding box center [549, 173] width 55 height 12
type input "50"
click at [492, 207] on div "Add Another Item" at bounding box center [334, 213] width 500 height 12
click at [108, 241] on button "Save" at bounding box center [103, 238] width 22 height 12
